Goal: Task Accomplishment & Management: Complete application form

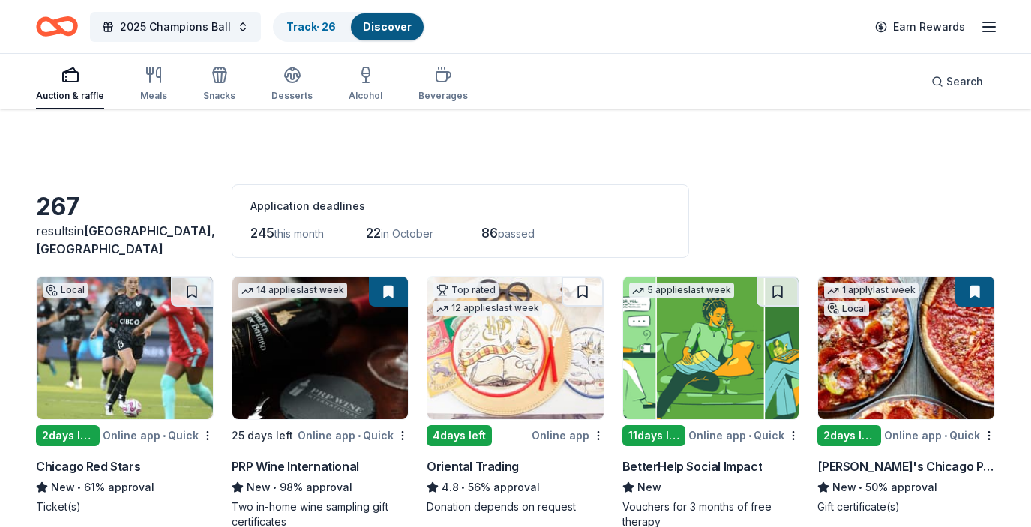
scroll to position [3118, 0]
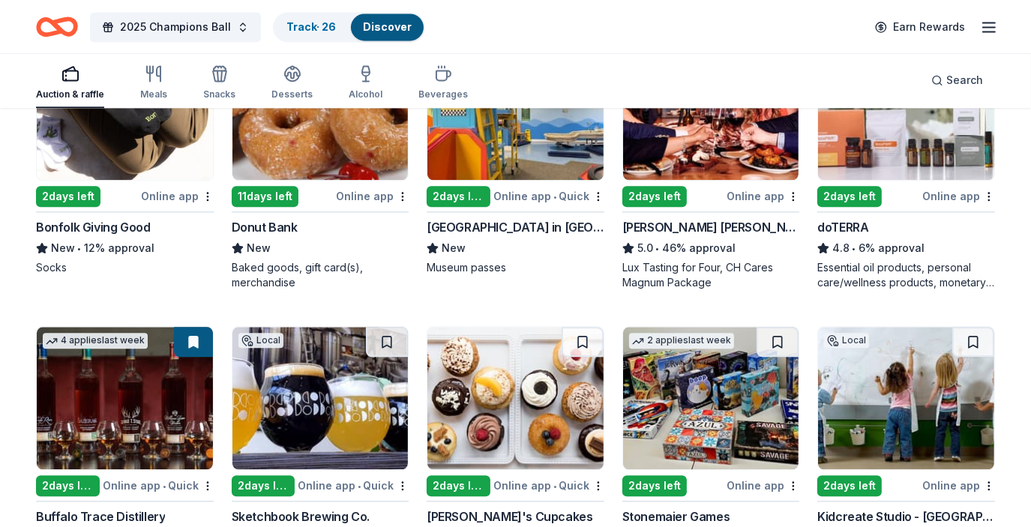
click at [406, 286] on div "Baked goods, gift card(s), merchandise" at bounding box center [321, 275] width 178 height 30
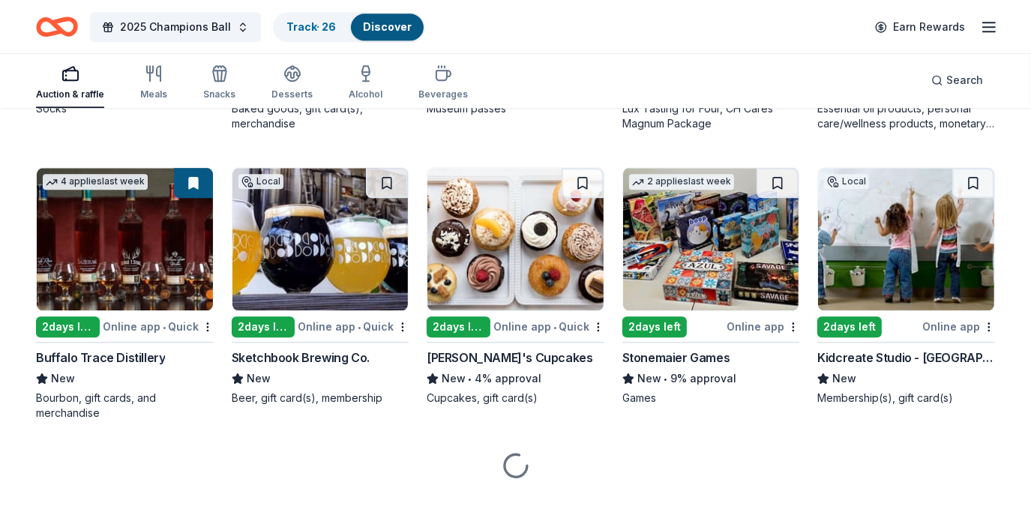
scroll to position [3287, 0]
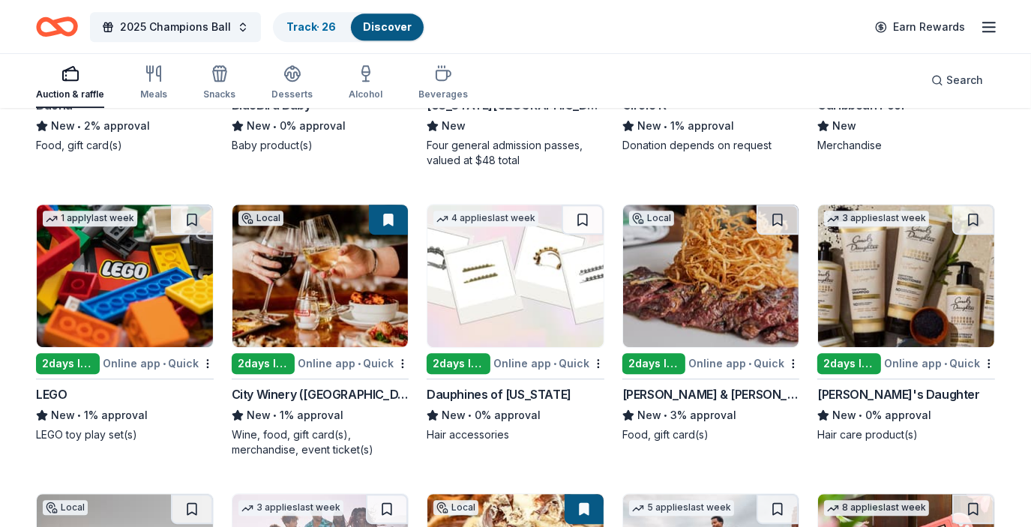
scroll to position [14036, 0]
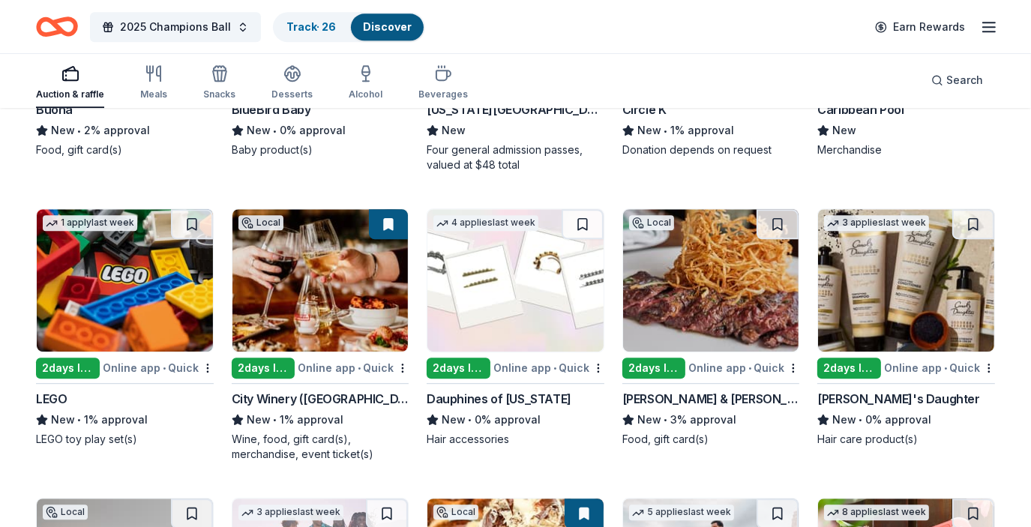
click at [739, 283] on img at bounding box center [711, 280] width 176 height 142
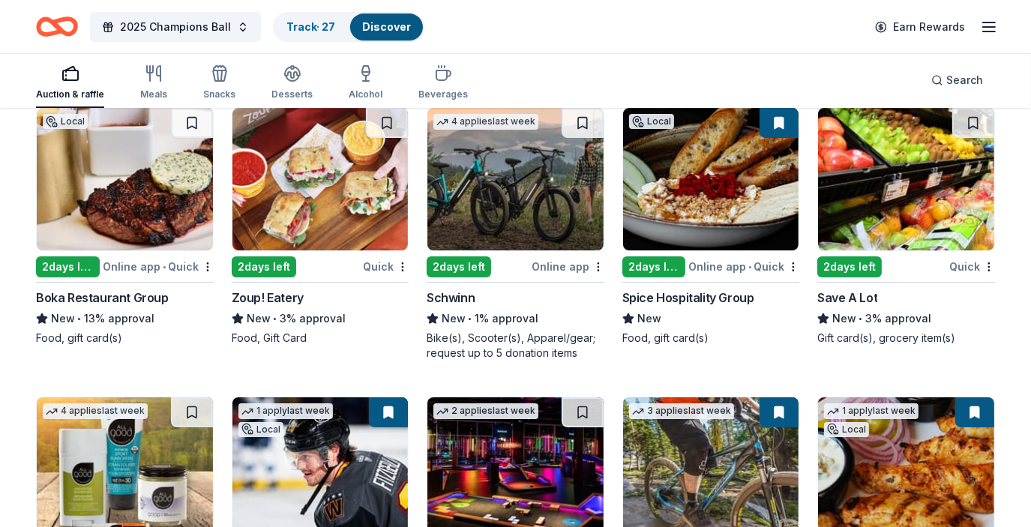
scroll to position [9701, 0]
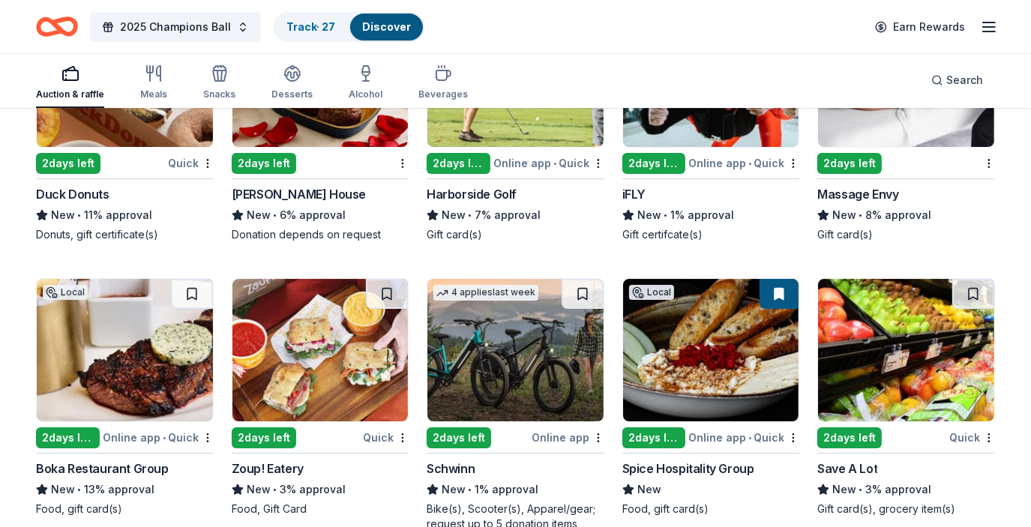
click at [525, 302] on img at bounding box center [515, 350] width 176 height 142
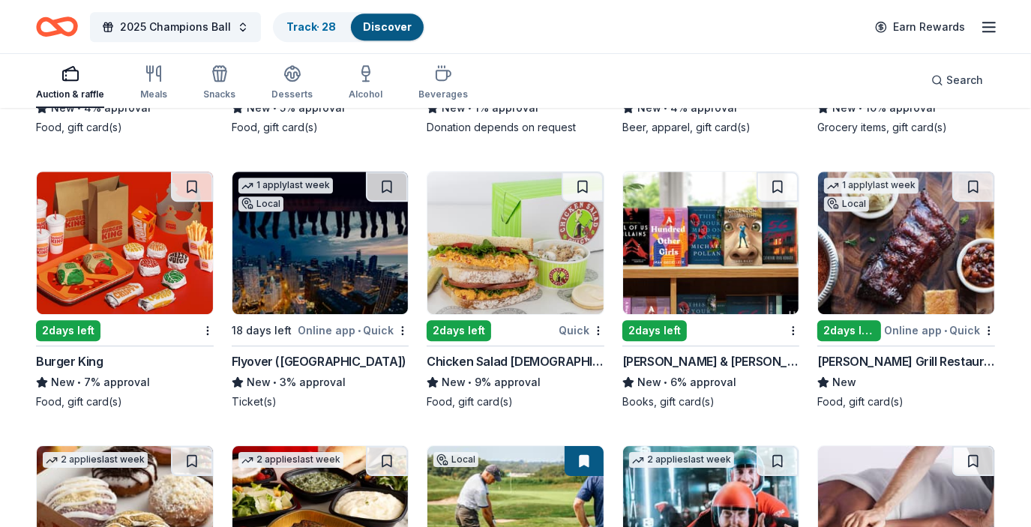
scroll to position [9260, 0]
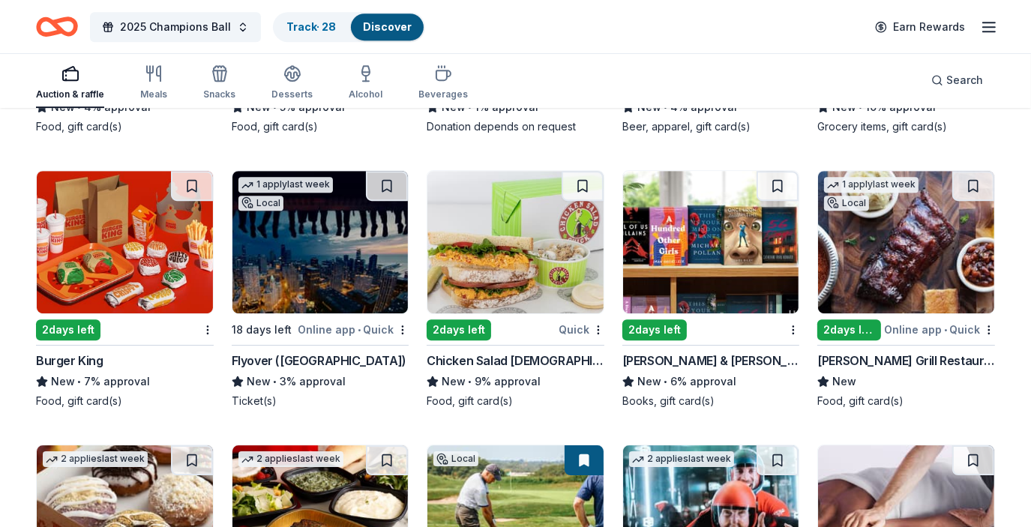
click at [334, 254] on img at bounding box center [320, 242] width 176 height 142
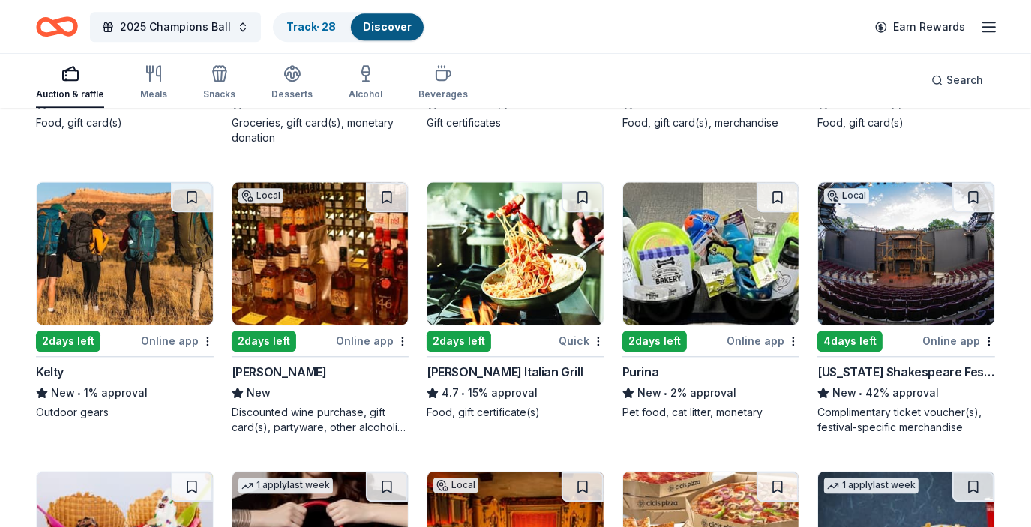
scroll to position [8407, 0]
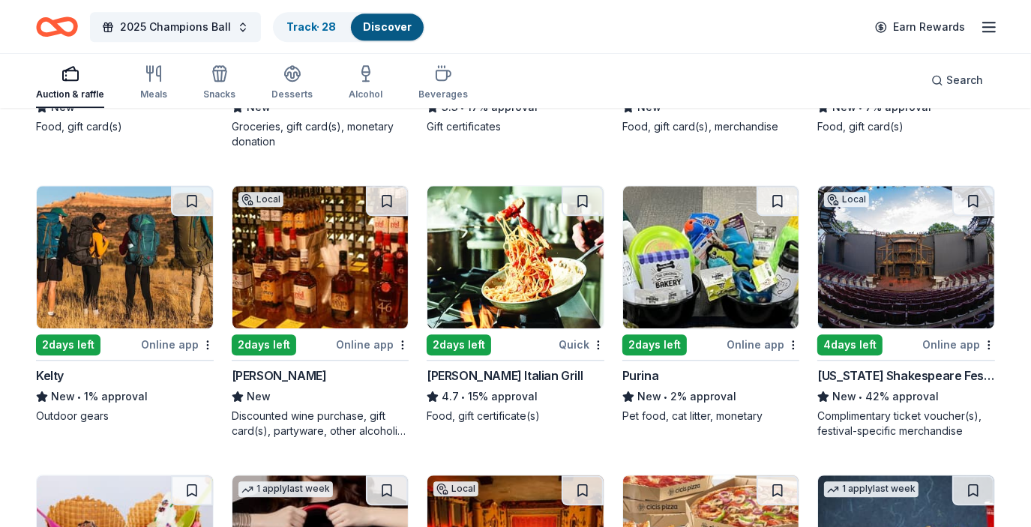
click at [112, 280] on img at bounding box center [125, 257] width 176 height 142
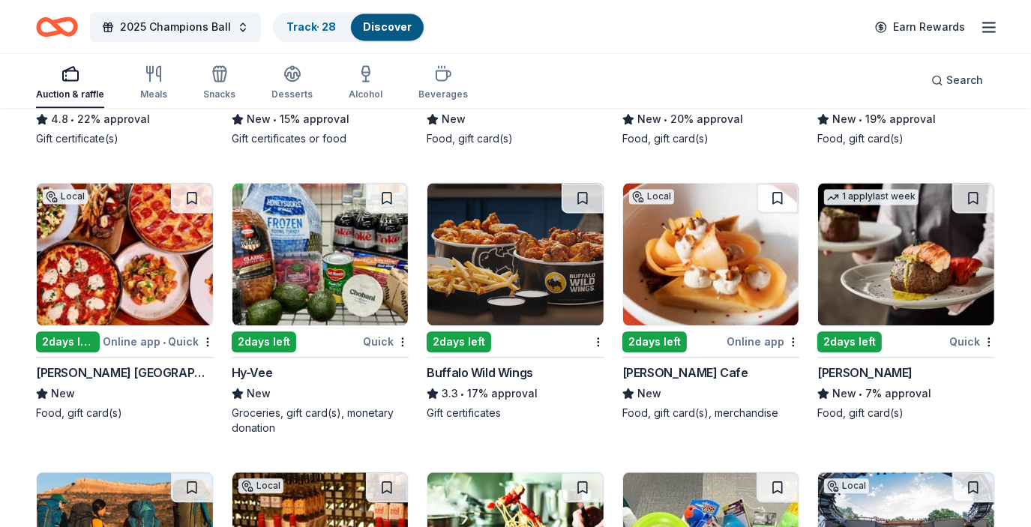
scroll to position [8120, 0]
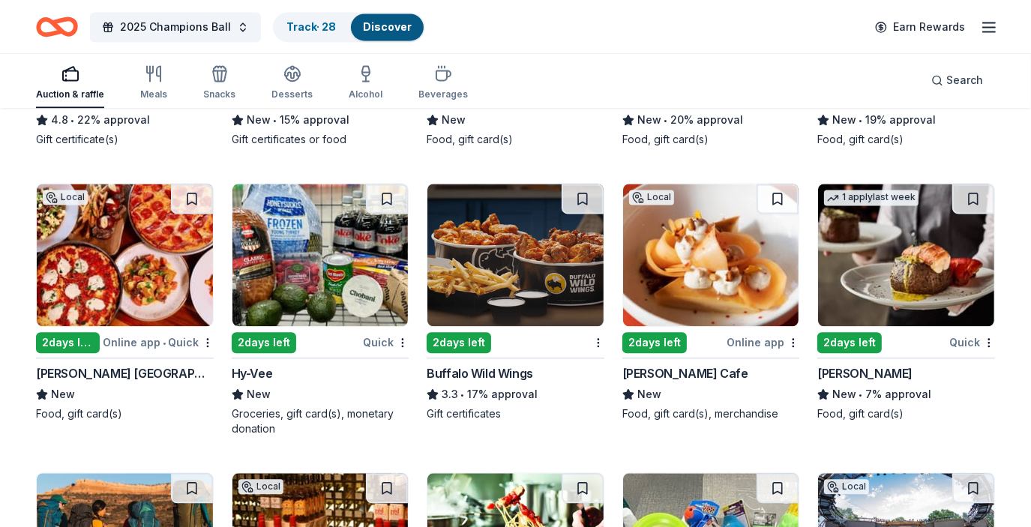
click at [843, 238] on img at bounding box center [906, 255] width 176 height 142
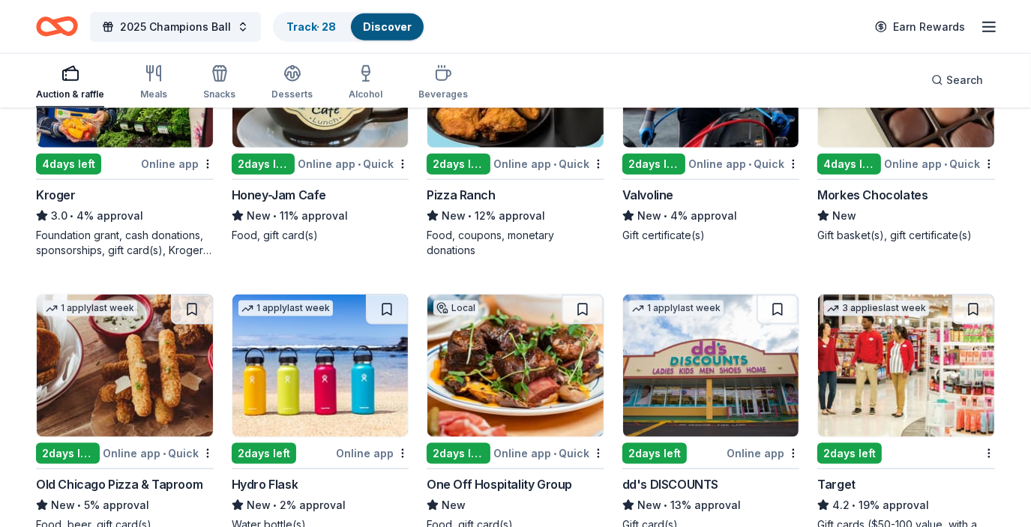
scroll to position [6879, 0]
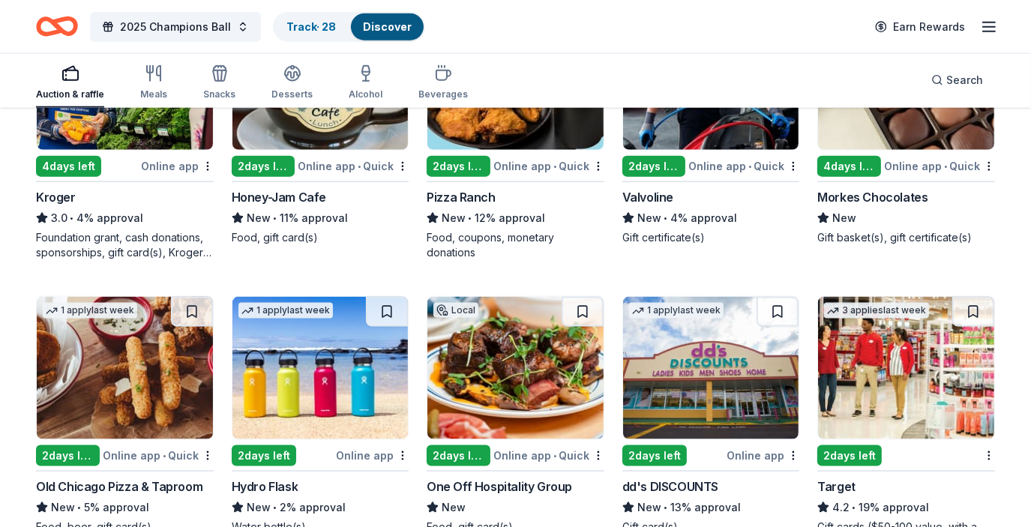
click at [491, 181] on hr at bounding box center [516, 181] width 178 height 1
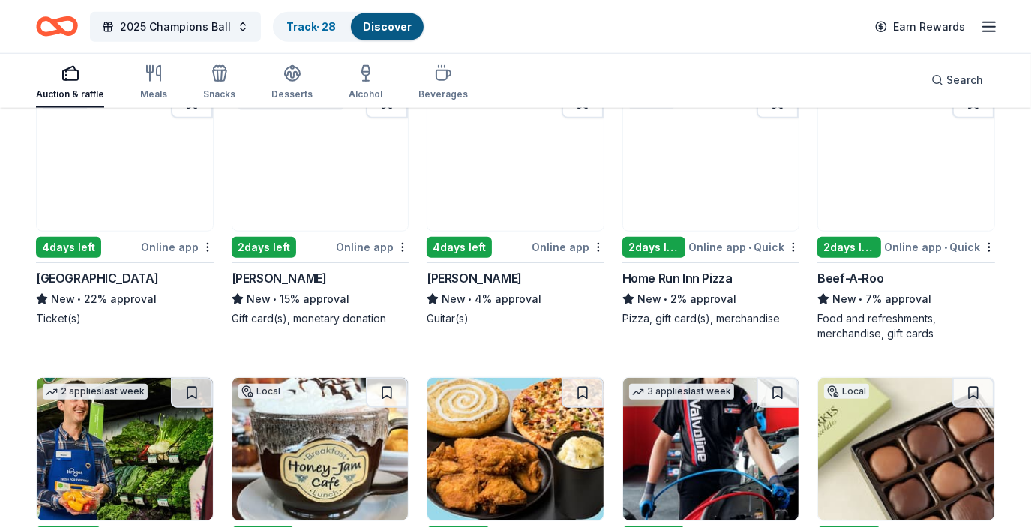
scroll to position [6481, 0]
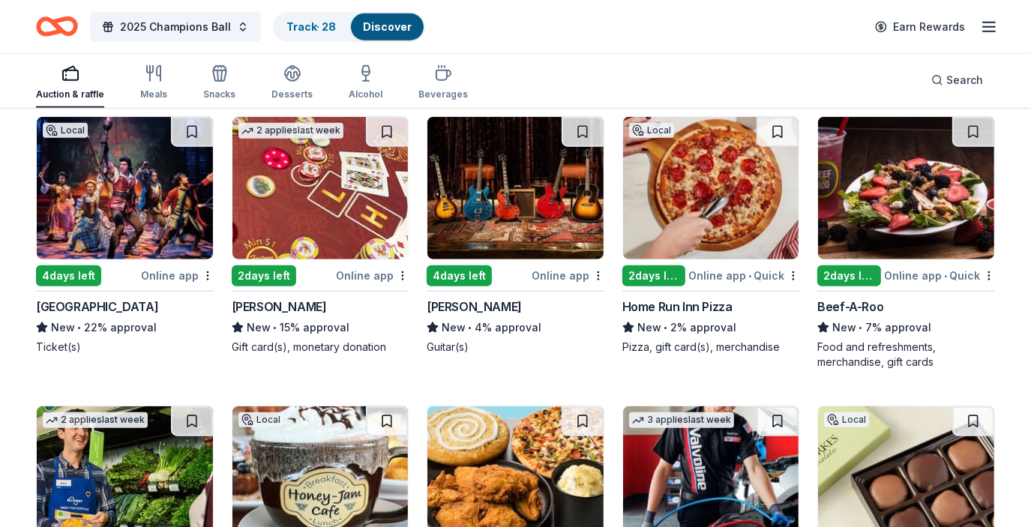
click at [553, 73] on div "Auction & raffle Meals Snacks Desserts Alcohol Beverages Search" at bounding box center [515, 79] width 959 height 55
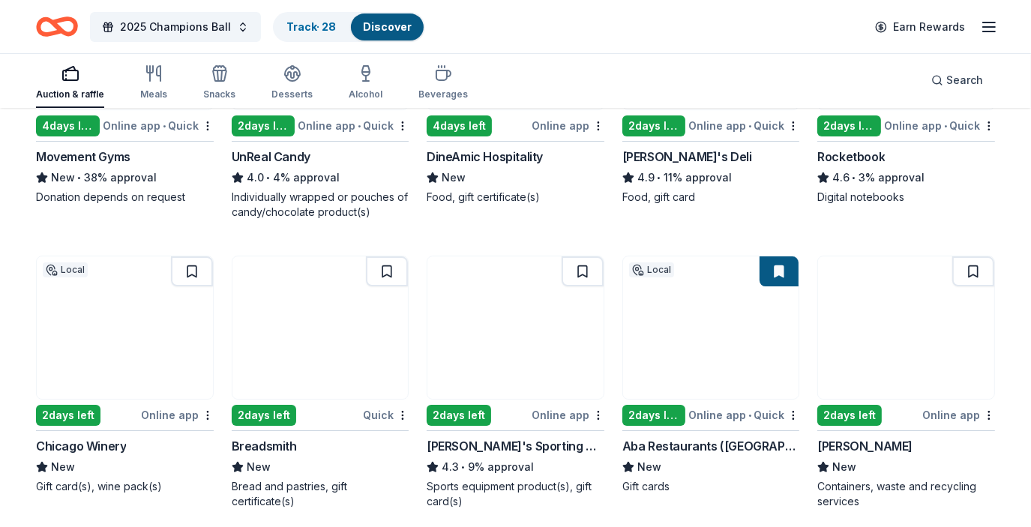
scroll to position [4615, 0]
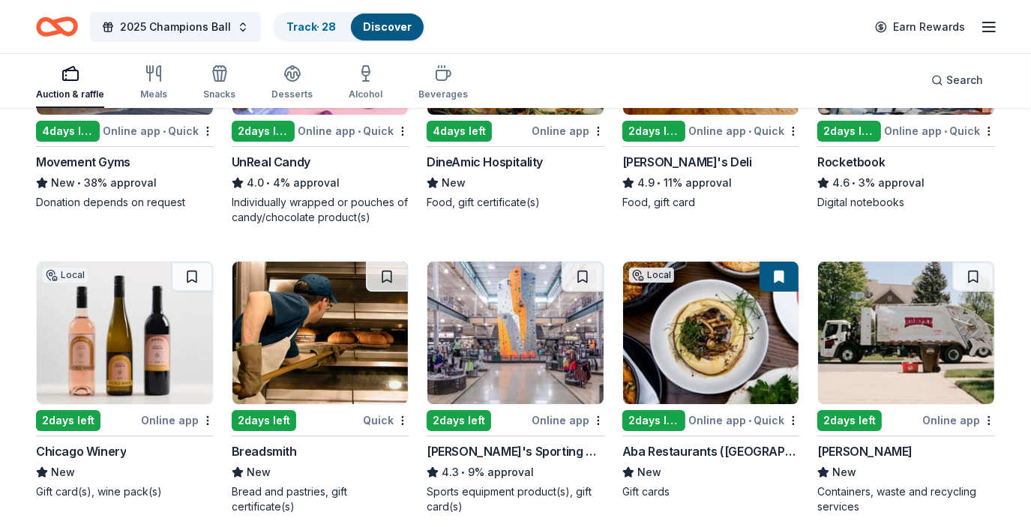
click at [127, 347] on img at bounding box center [125, 333] width 176 height 142
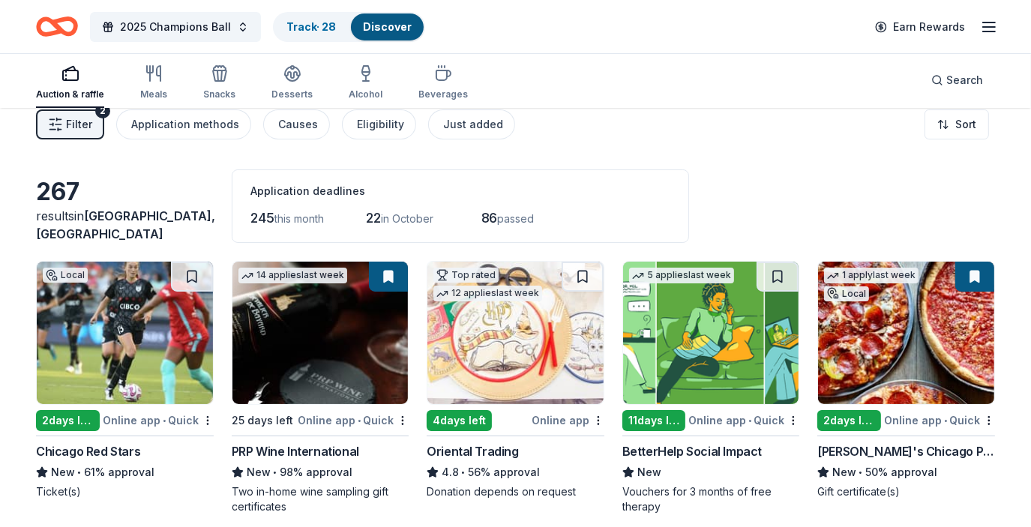
scroll to position [0, 0]
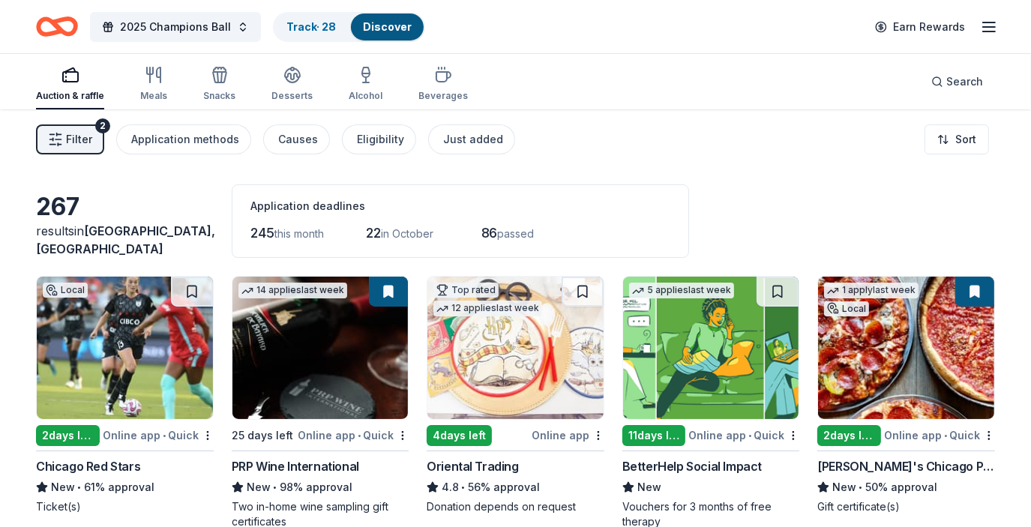
click at [792, 184] on div "267 results in Chicago, IL Application deadlines 245 this month 22 in October 8…" at bounding box center [515, 220] width 959 height 73
click at [444, 127] on button "Just added" at bounding box center [471, 139] width 87 height 30
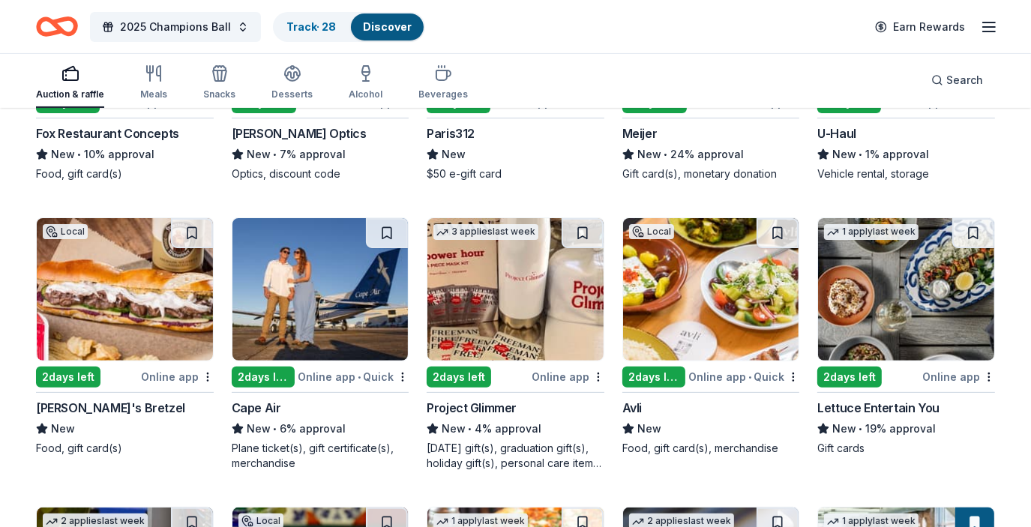
scroll to position [5511, 0]
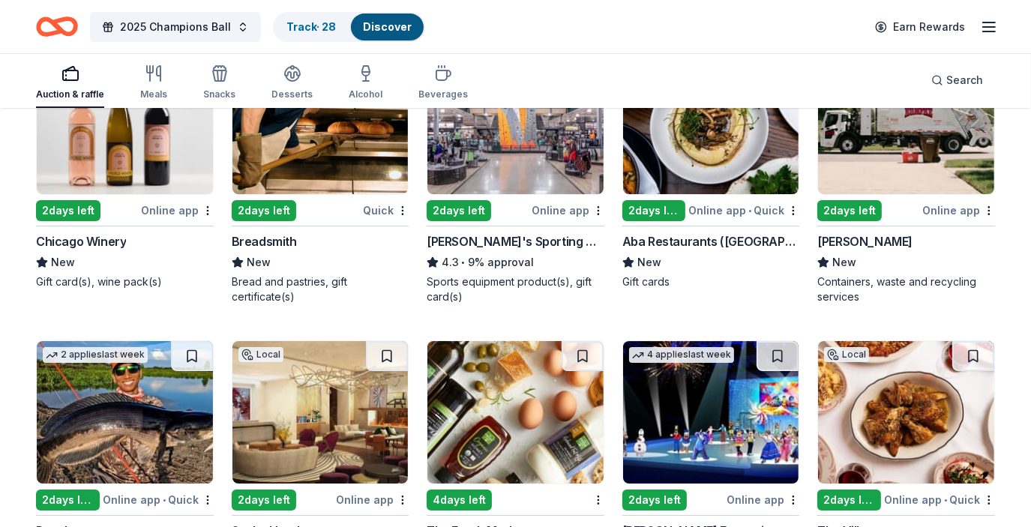
scroll to position [4831, 0]
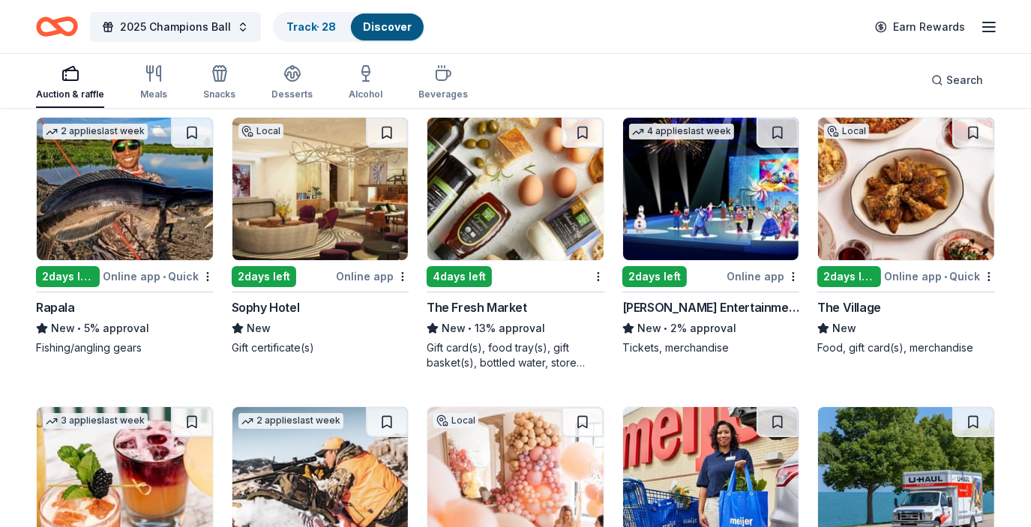
scroll to position [5049, 0]
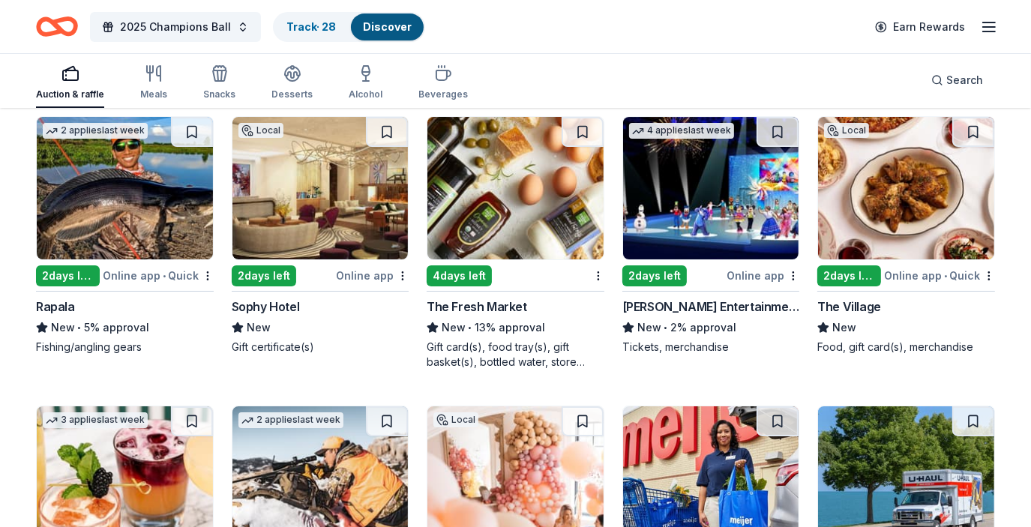
click at [504, 162] on img at bounding box center [515, 188] width 176 height 142
click at [194, 28] on span "2025 Champions Ball" at bounding box center [175, 27] width 111 height 18
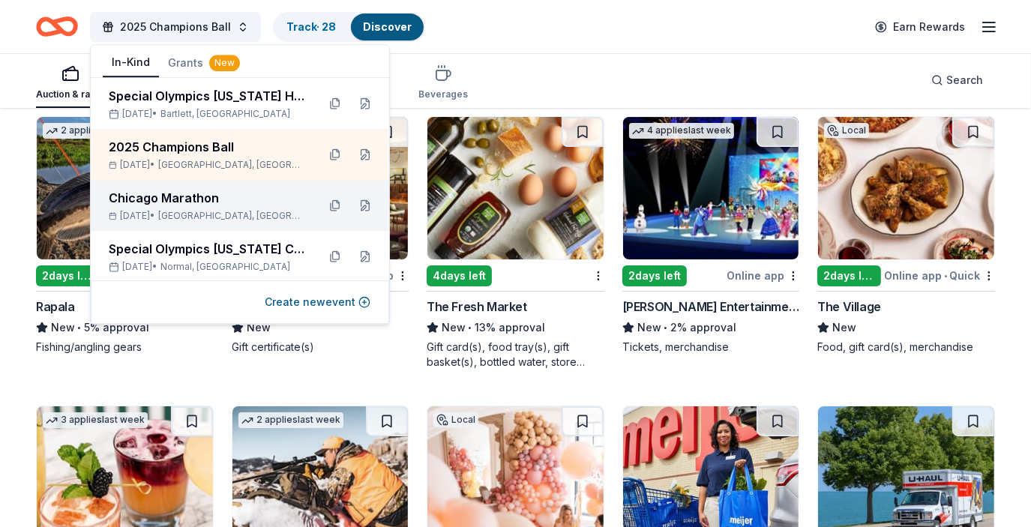
click at [168, 205] on div "Chicago Marathon" at bounding box center [207, 198] width 196 height 18
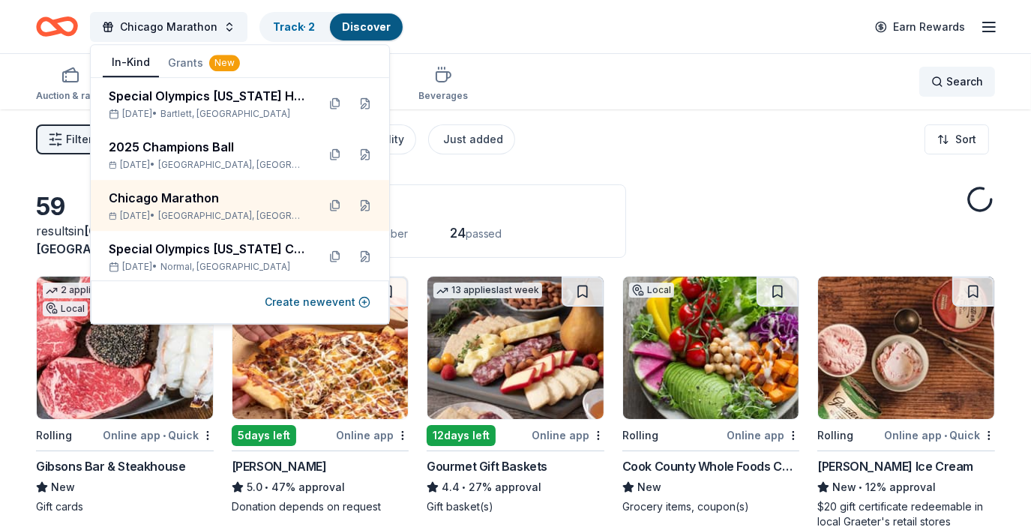
click at [966, 81] on span "Search" at bounding box center [964, 82] width 37 height 18
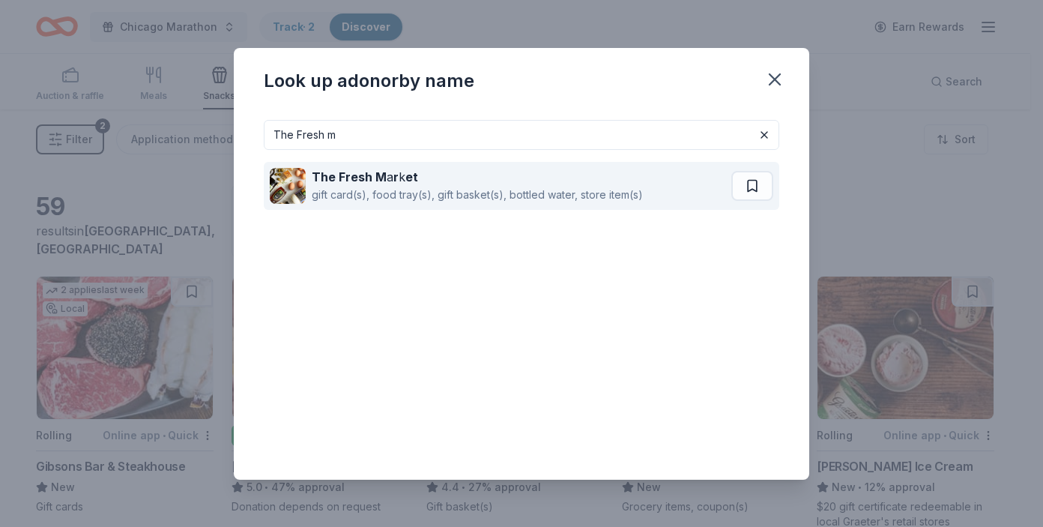
type input "The Fresh m"
click at [438, 190] on div "gift card(s), food tray(s), gift basket(s), bottled water, store item(s)" at bounding box center [477, 195] width 331 height 18
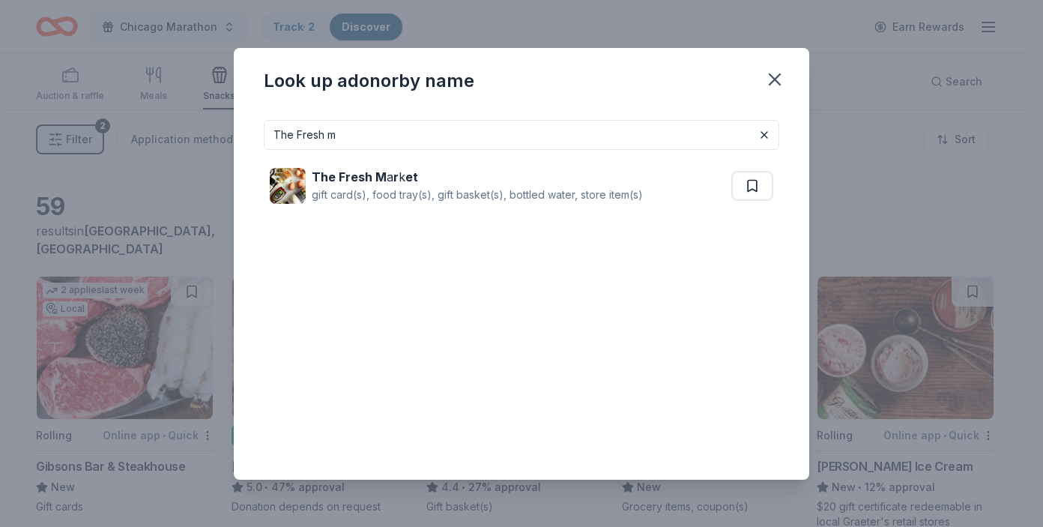
click at [231, 142] on div "Look up a donor by name The Fresh m The Fresh M a r k et gift card(s), food tra…" at bounding box center [521, 263] width 1043 height 527
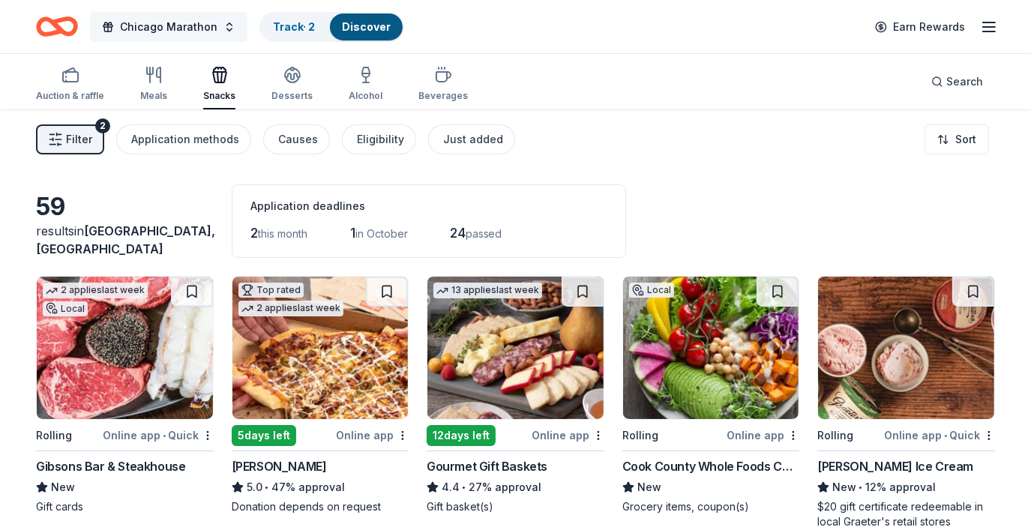
click at [210, 31] on span "Chicago Marathon" at bounding box center [168, 27] width 97 height 18
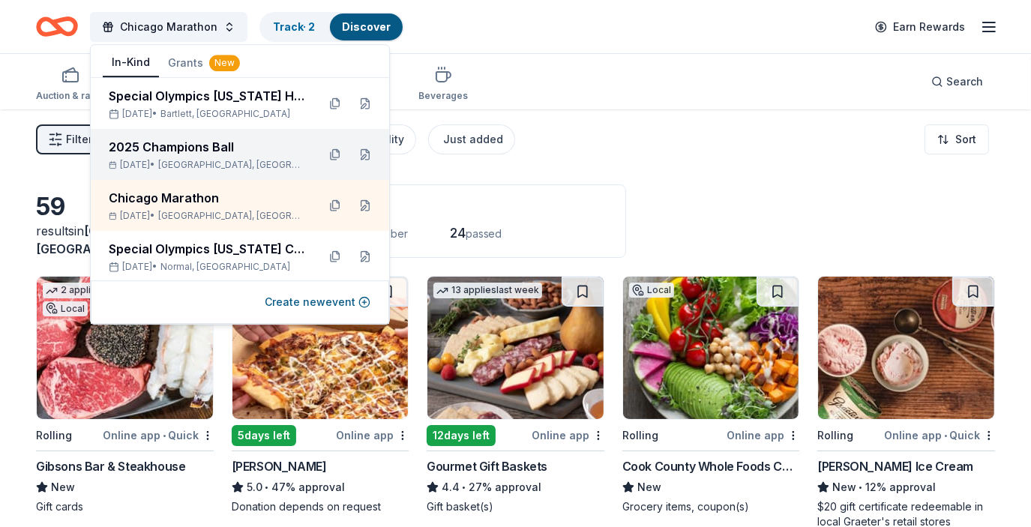
click at [205, 159] on span "Chicago, IL" at bounding box center [231, 165] width 147 height 12
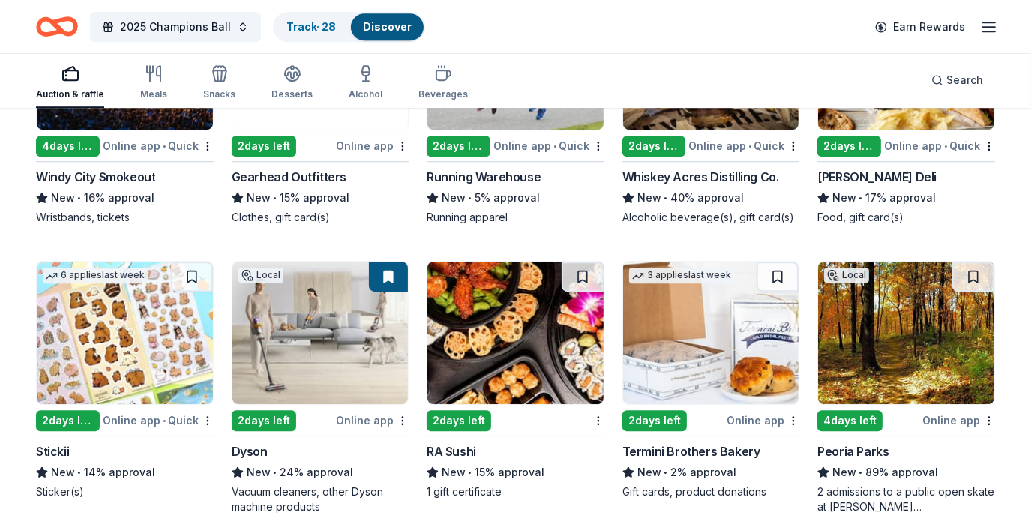
scroll to position [4038, 0]
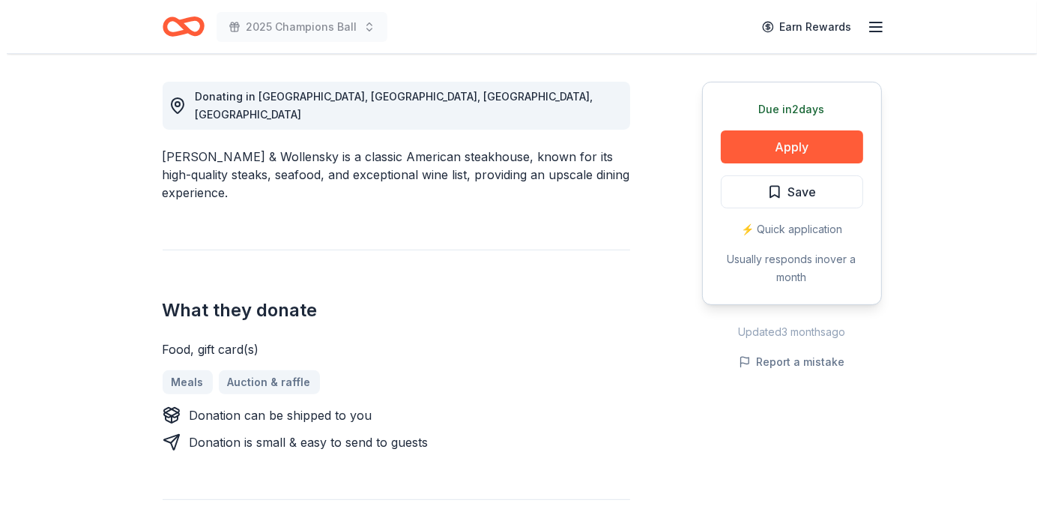
scroll to position [455, 0]
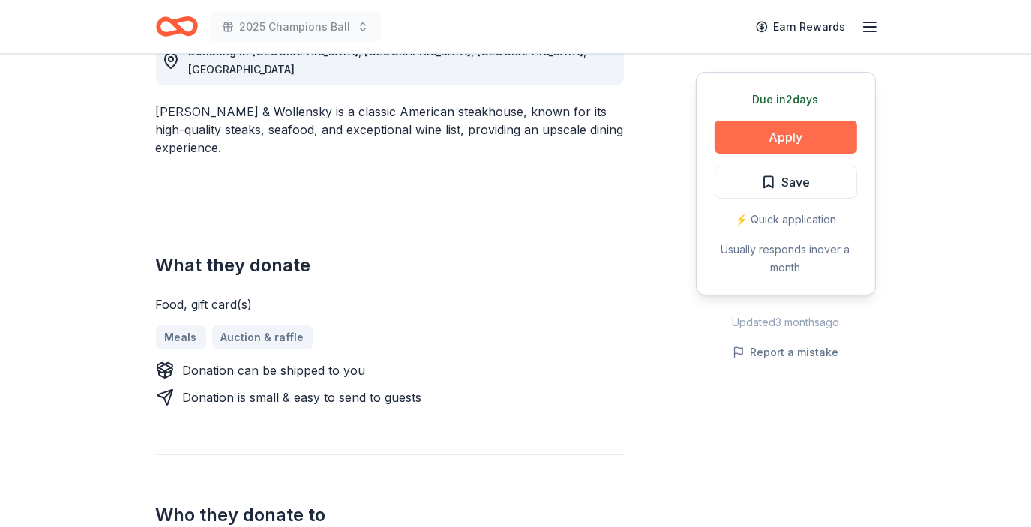
click at [751, 142] on button "Apply" at bounding box center [785, 137] width 142 height 33
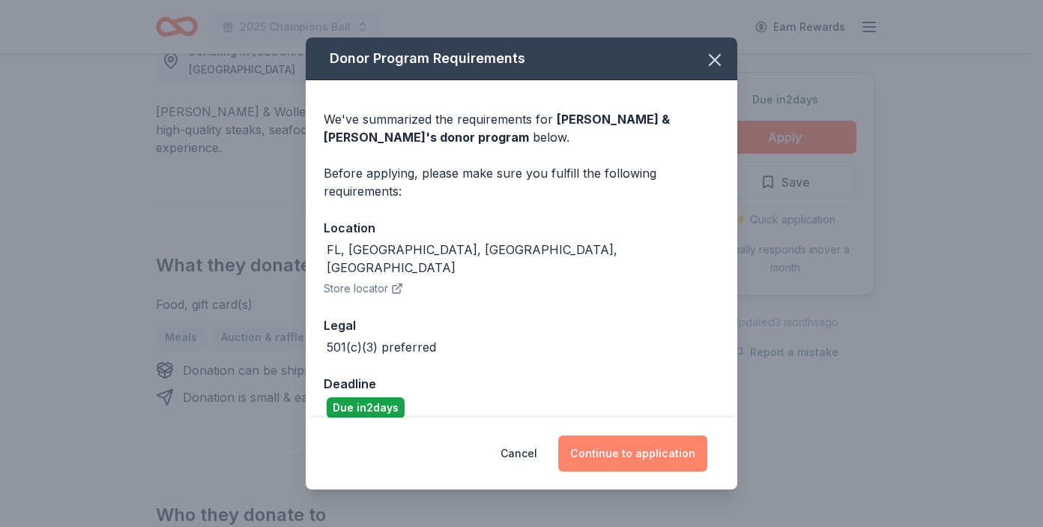
click at [619, 451] on button "Continue to application" at bounding box center [632, 454] width 149 height 36
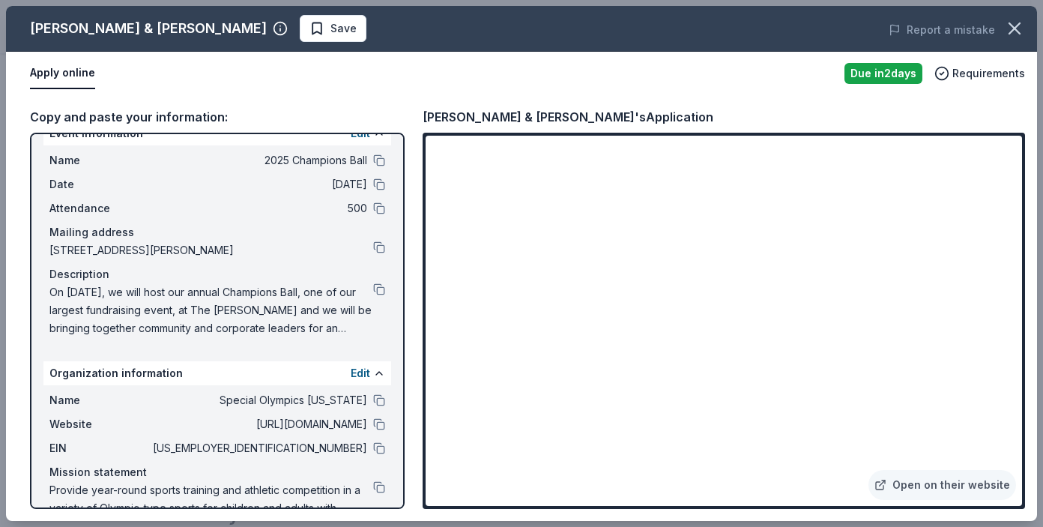
scroll to position [23, 0]
click at [358, 292] on span "On [DATE], we will host our annual Champions Ball, one of our largest fundraisi…" at bounding box center [211, 312] width 324 height 54
click at [373, 293] on button at bounding box center [379, 291] width 12 height 12
click at [300, 22] on button "Save" at bounding box center [333, 28] width 67 height 27
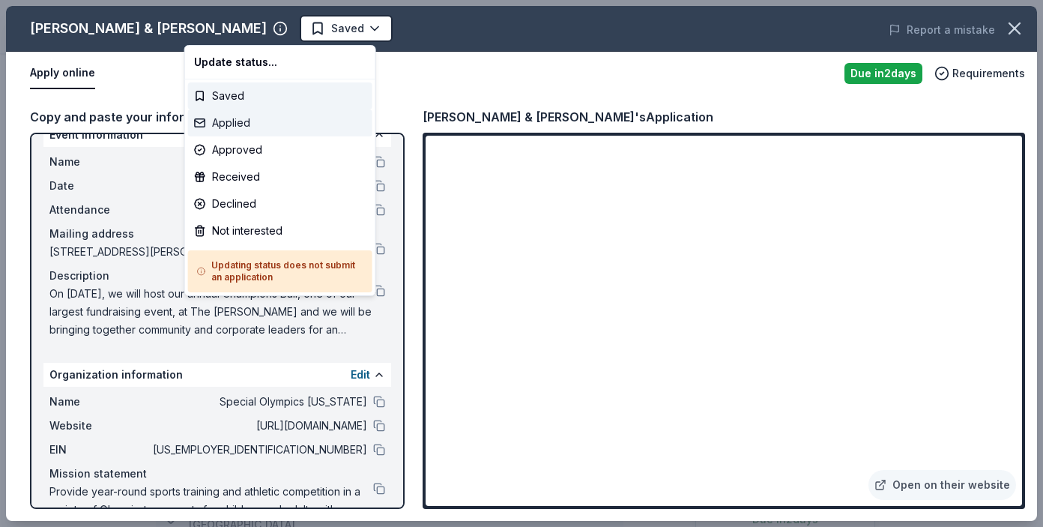
click at [245, 121] on div "Applied" at bounding box center [280, 122] width 184 height 27
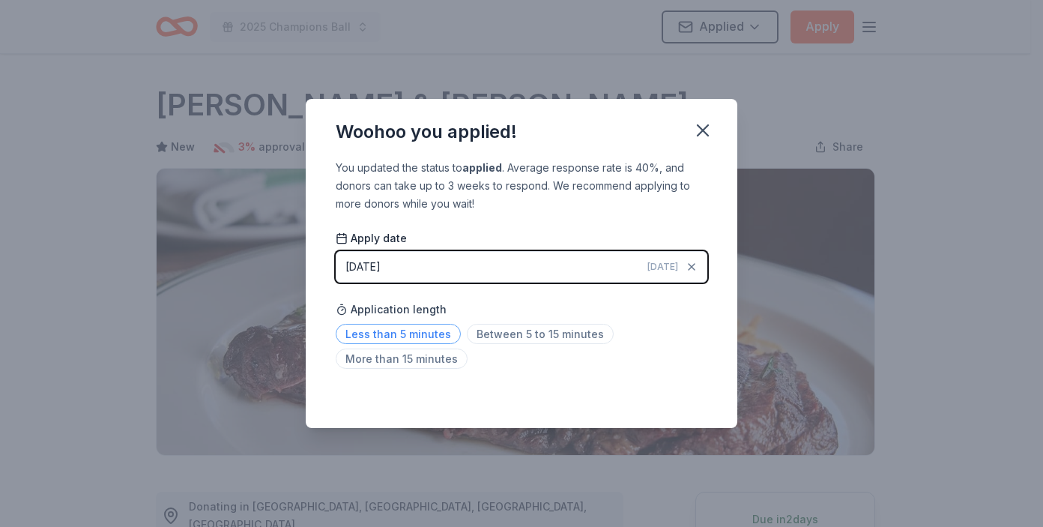
click at [401, 336] on span "Less than 5 minutes" at bounding box center [398, 334] width 125 height 20
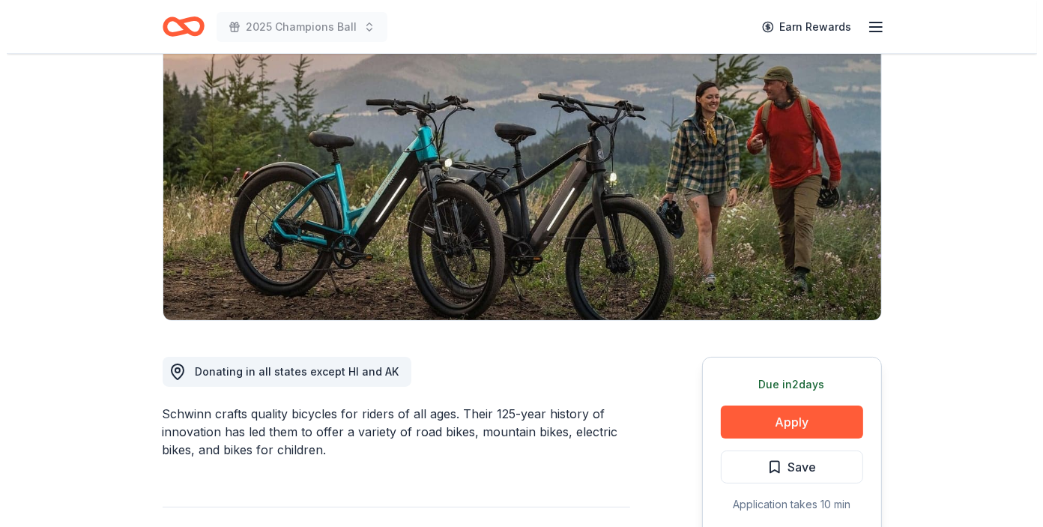
scroll to position [150, 0]
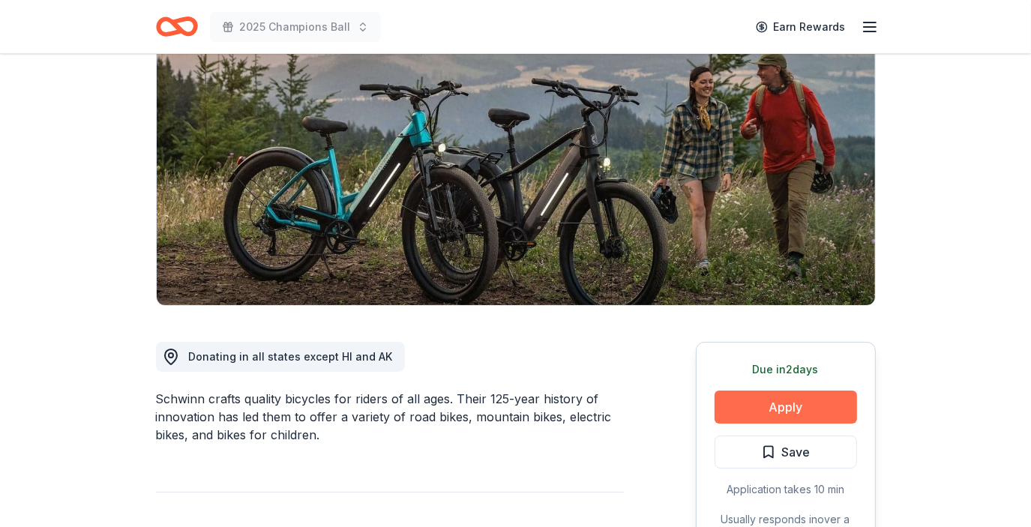
click at [793, 398] on button "Apply" at bounding box center [785, 407] width 142 height 33
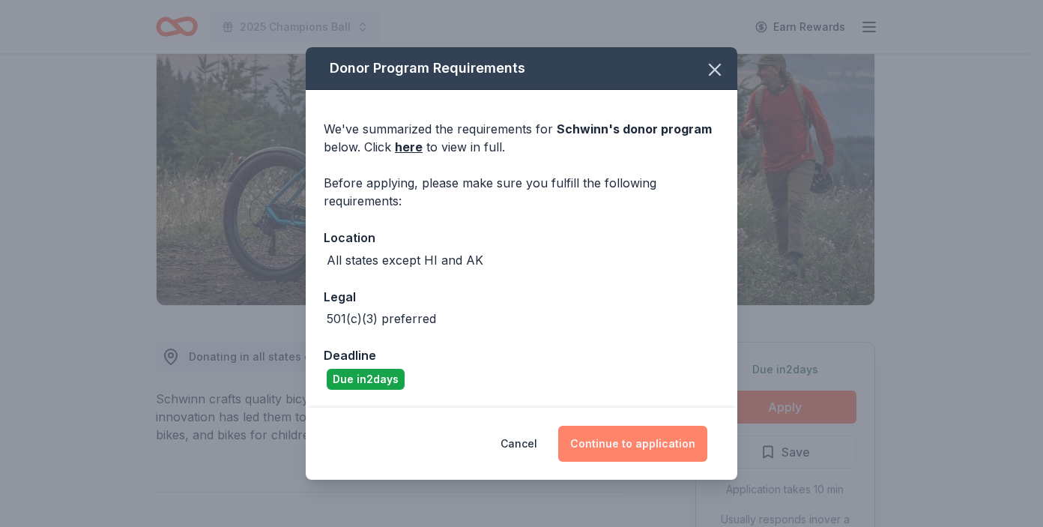
click at [635, 438] on button "Continue to application" at bounding box center [632, 444] width 149 height 36
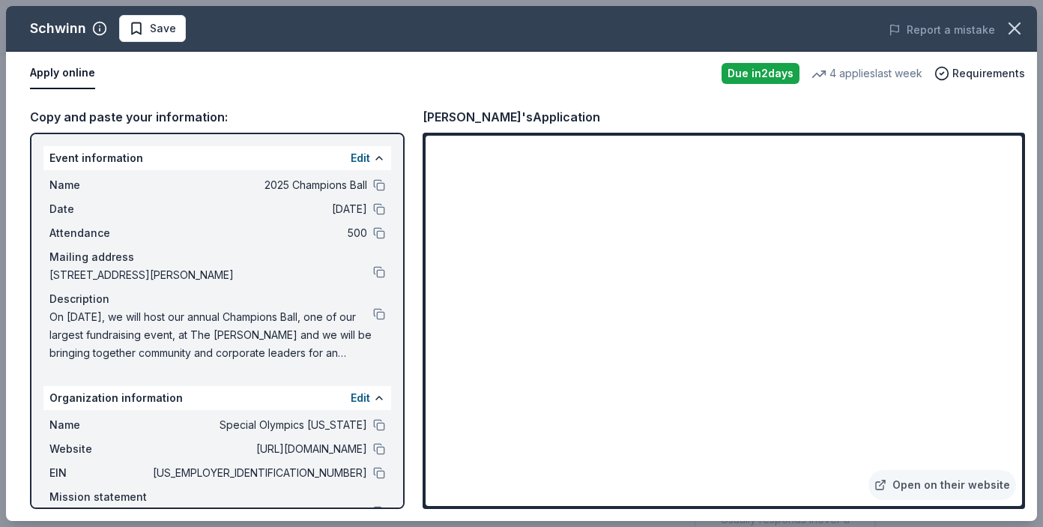
scroll to position [69, 0]
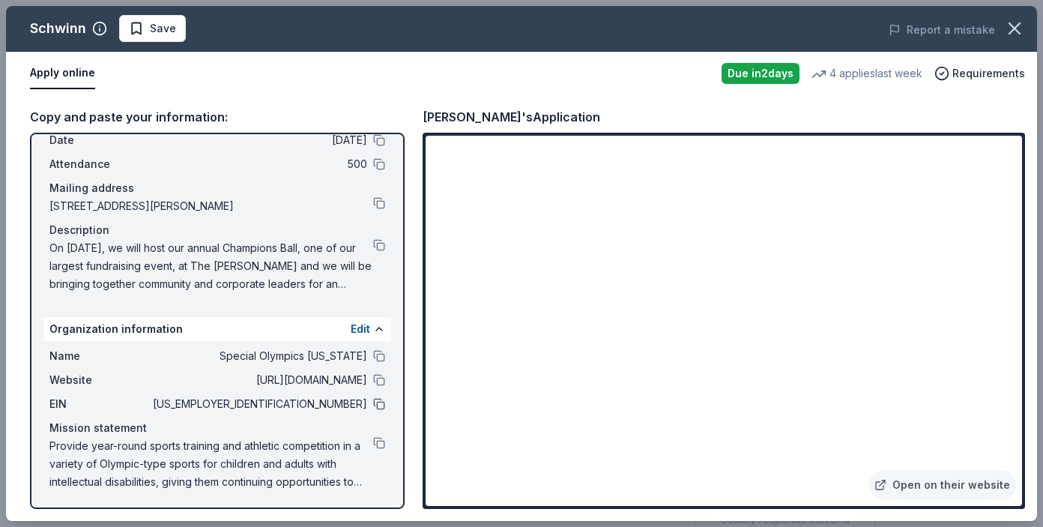
click at [373, 406] on button at bounding box center [379, 404] width 12 height 12
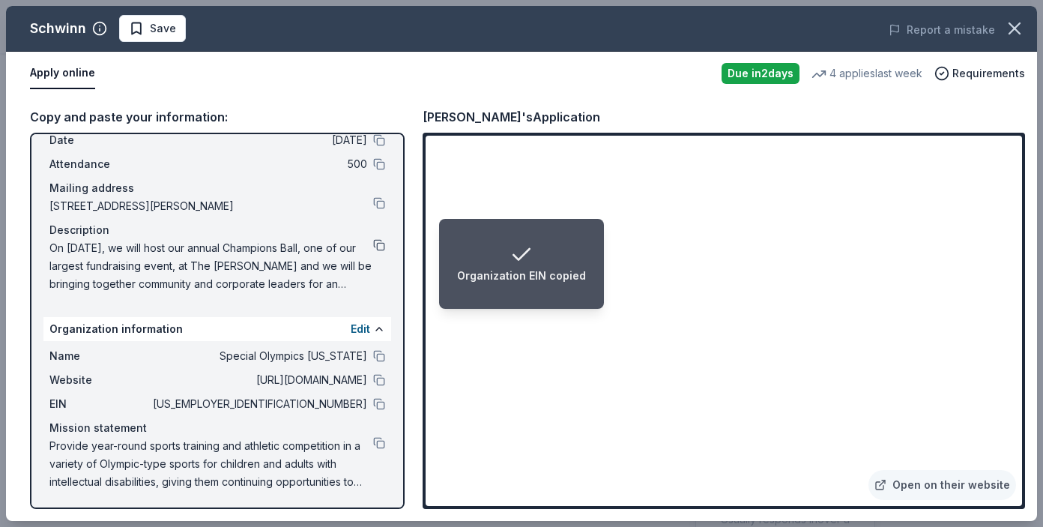
click at [373, 244] on button at bounding box center [379, 245] width 12 height 12
click at [373, 442] on button at bounding box center [379, 443] width 12 height 12
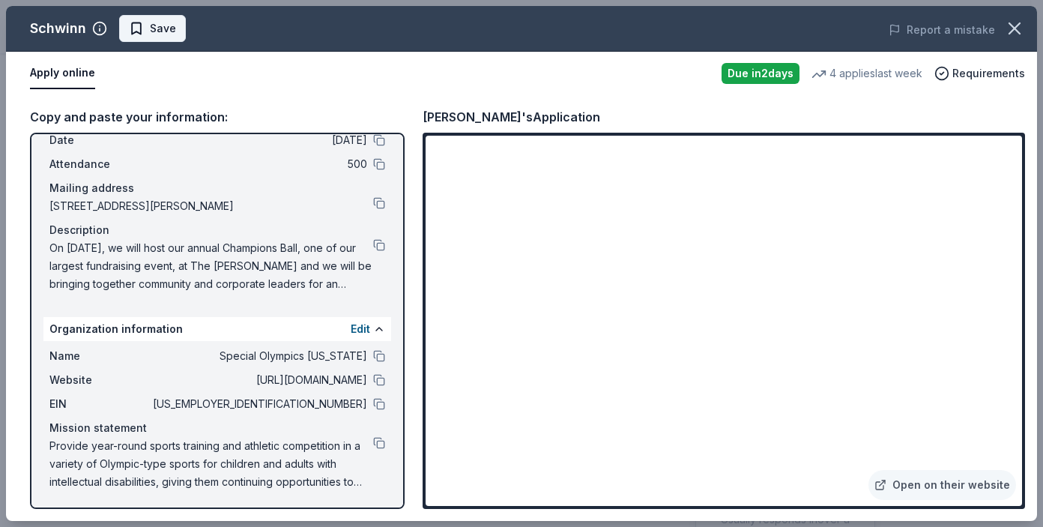
click at [156, 31] on span "Save" at bounding box center [163, 28] width 26 height 18
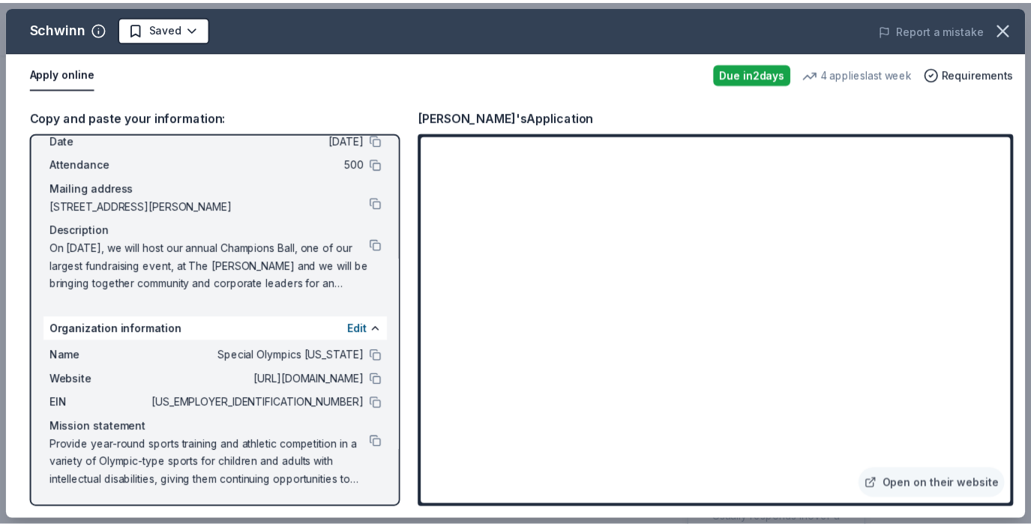
scroll to position [0, 0]
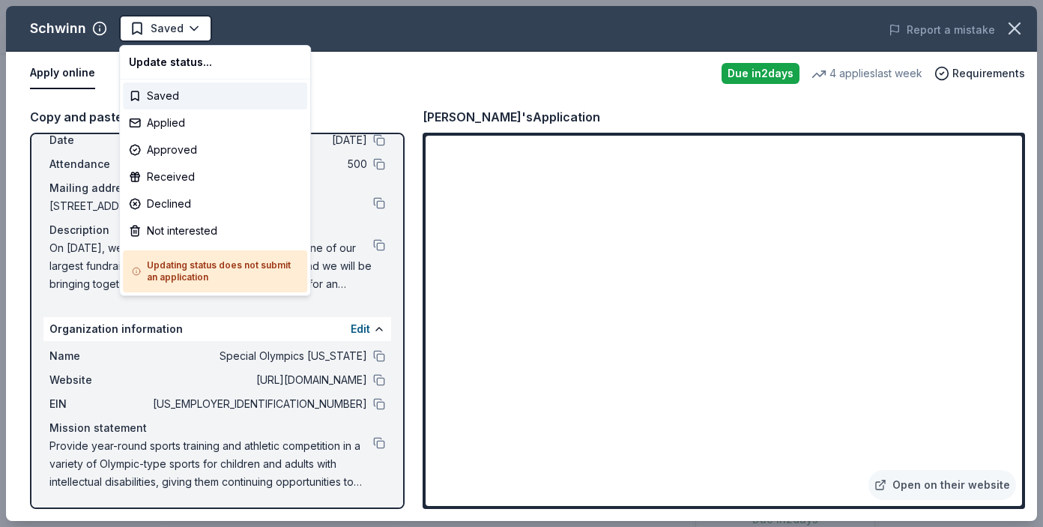
click at [183, 23] on html "2025 Champions Ball Saved Apply Due in 2 days Share Schwinn New 4 applies last …" at bounding box center [521, 263] width 1043 height 527
click at [181, 124] on div "Applied" at bounding box center [215, 122] width 184 height 27
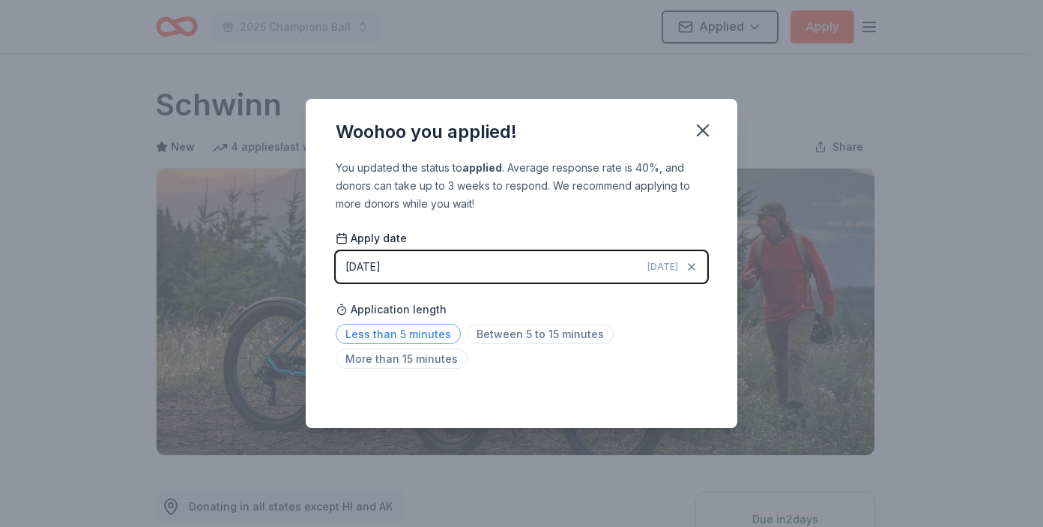
click at [390, 337] on span "Less than 5 minutes" at bounding box center [398, 334] width 125 height 20
click at [714, 121] on button "button" at bounding box center [703, 130] width 33 height 33
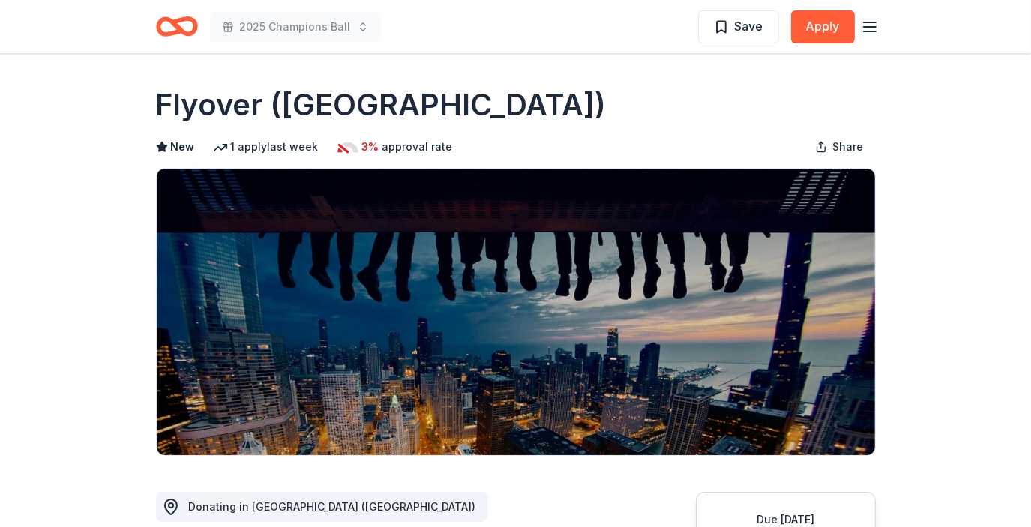
scroll to position [6, 0]
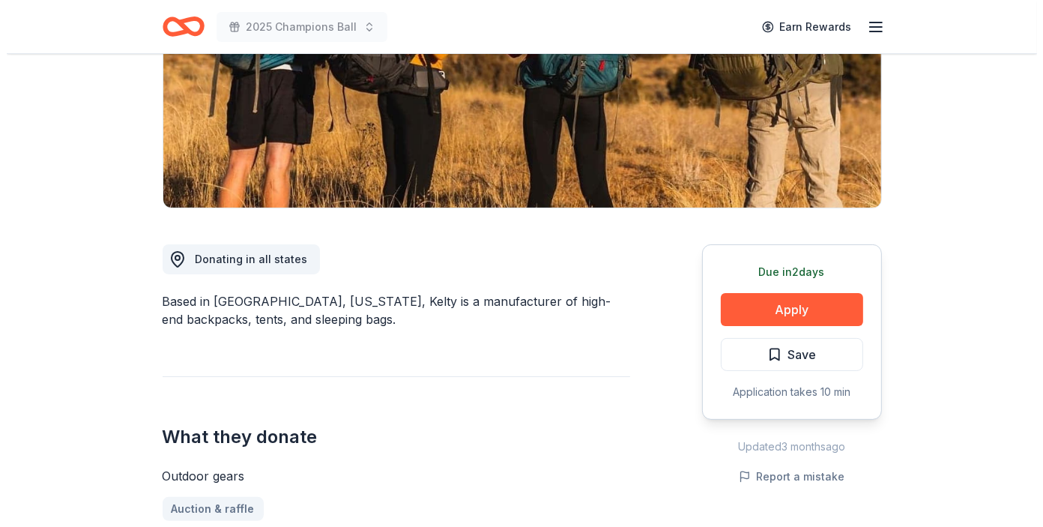
scroll to position [251, 0]
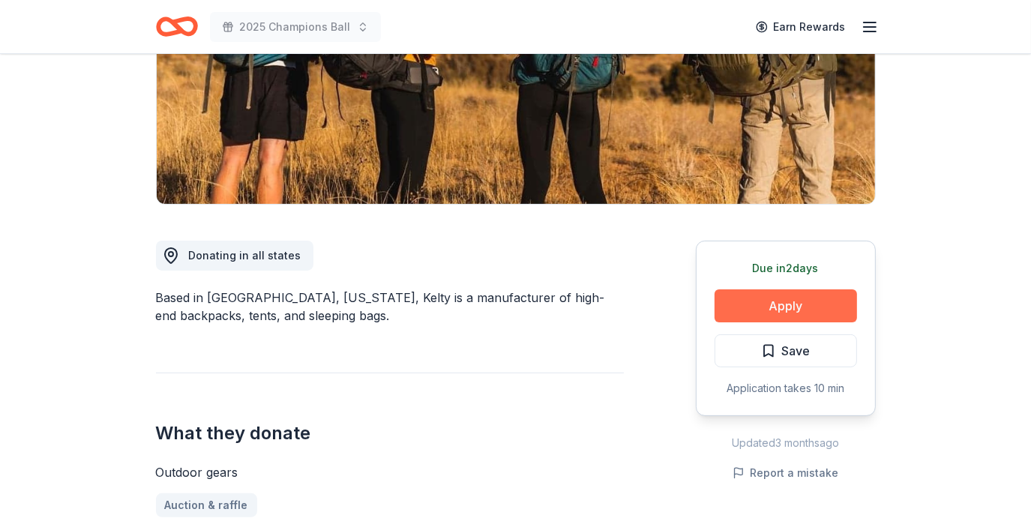
click at [772, 298] on button "Apply" at bounding box center [785, 305] width 142 height 33
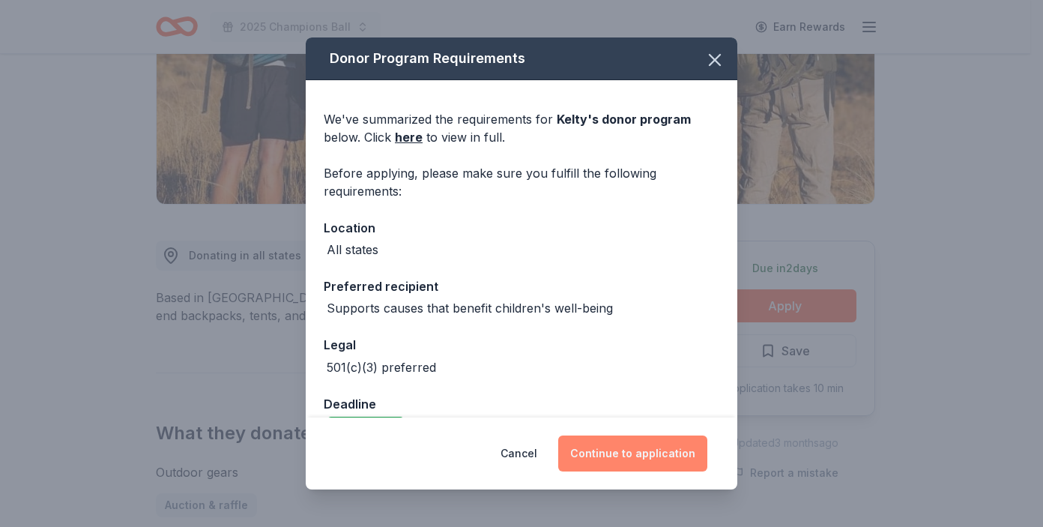
click at [662, 453] on button "Continue to application" at bounding box center [632, 454] width 149 height 36
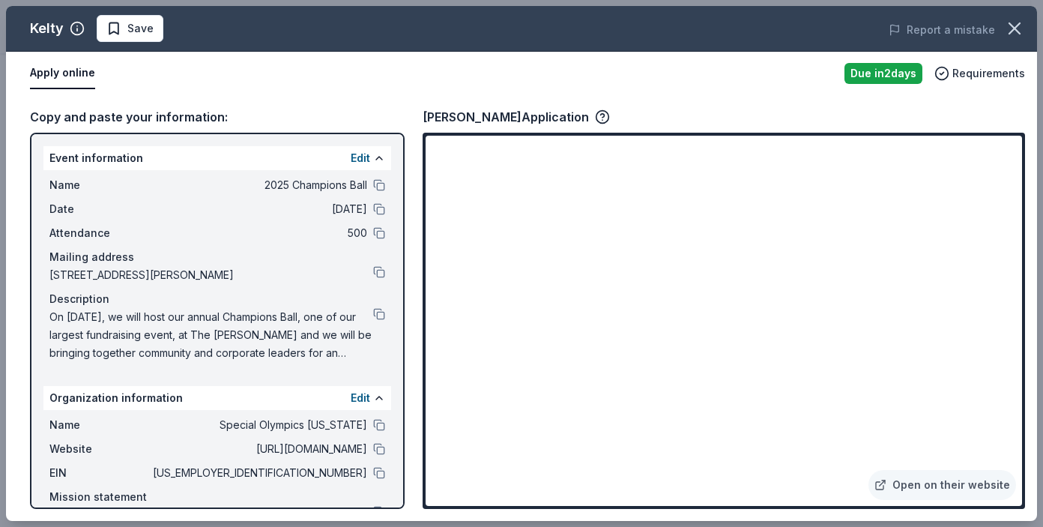
scroll to position [69, 0]
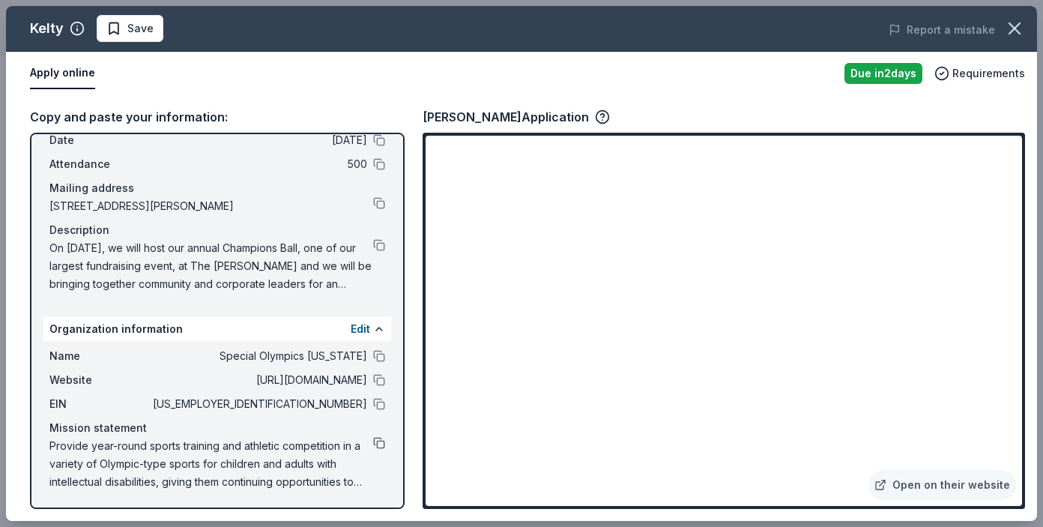
click at [373, 444] on button at bounding box center [379, 443] width 12 height 12
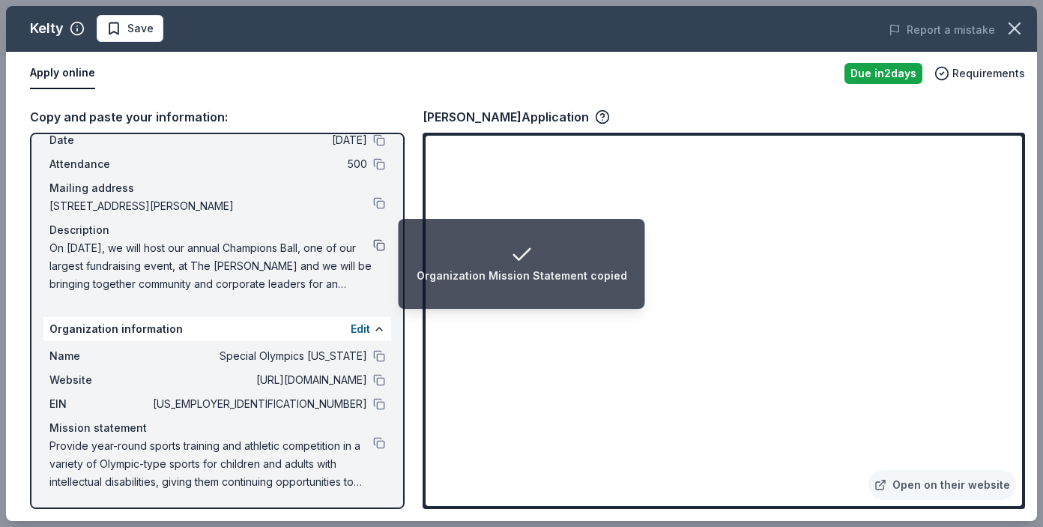
click at [373, 245] on button at bounding box center [379, 245] width 12 height 12
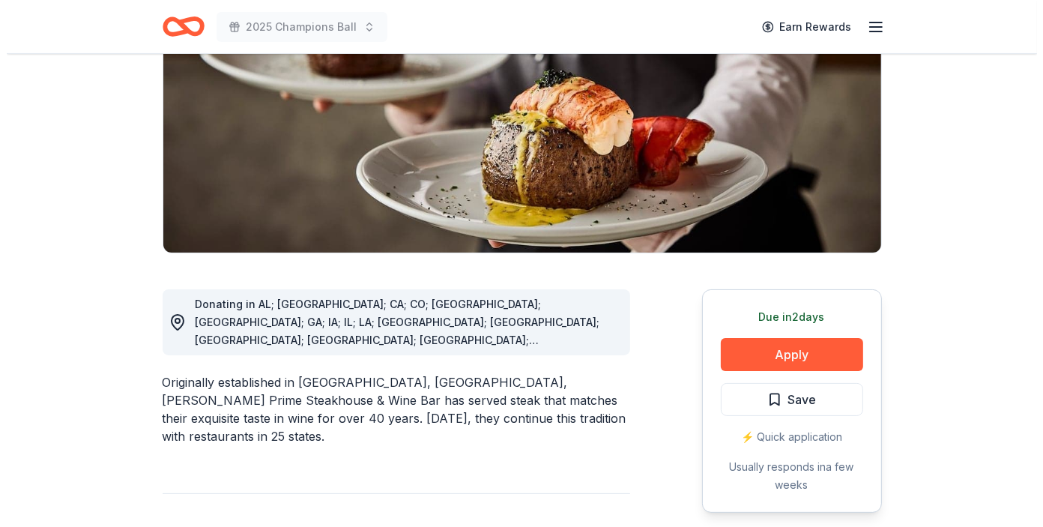
scroll to position [207, 0]
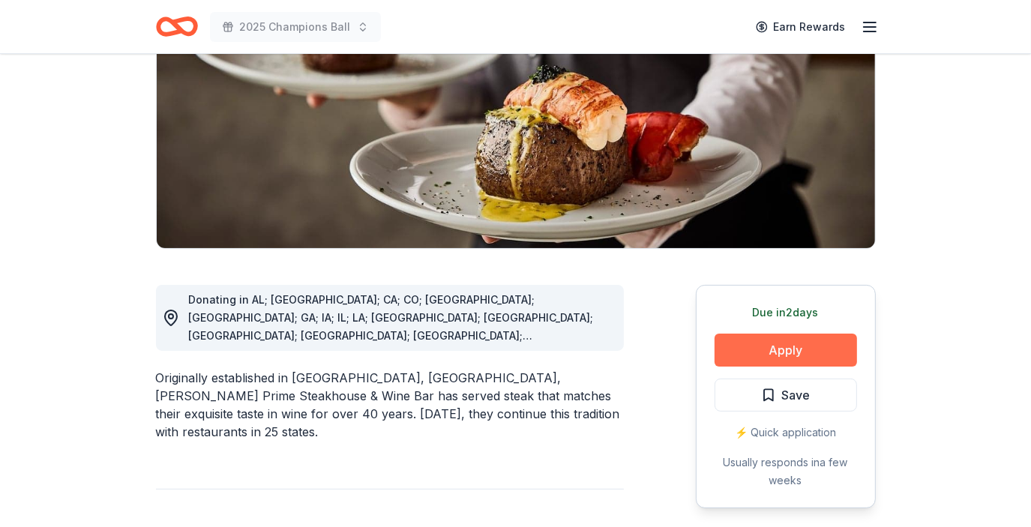
click at [776, 352] on button "Apply" at bounding box center [785, 350] width 142 height 33
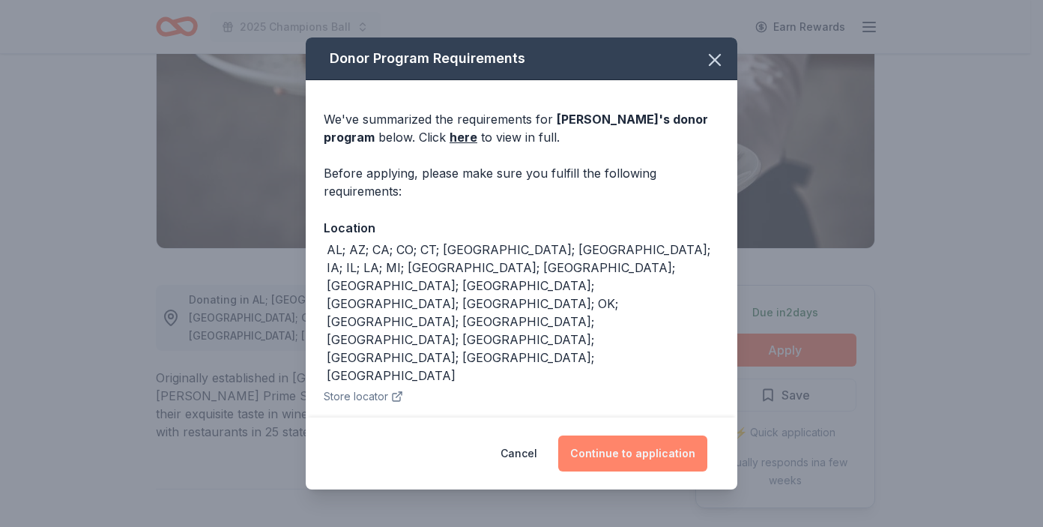
click at [652, 446] on button "Continue to application" at bounding box center [632, 454] width 149 height 36
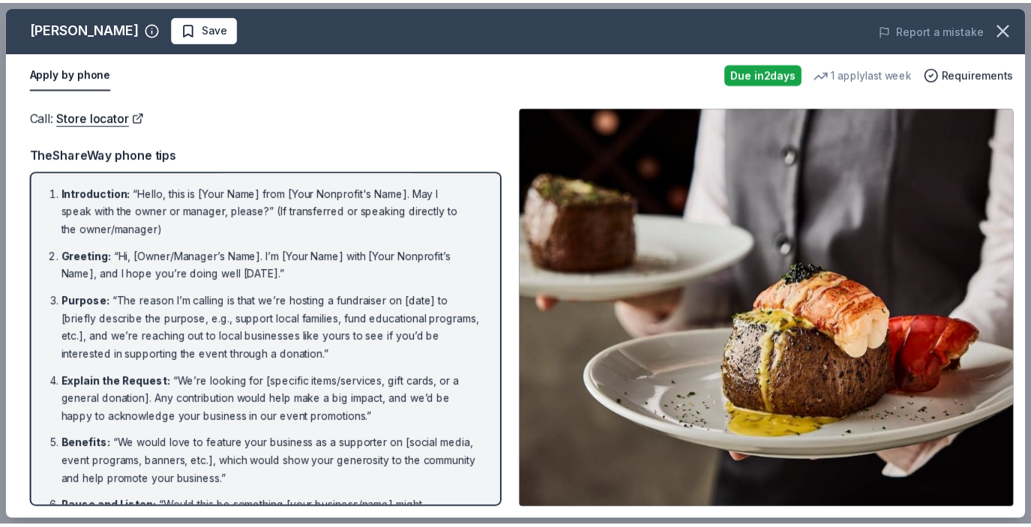
scroll to position [242, 0]
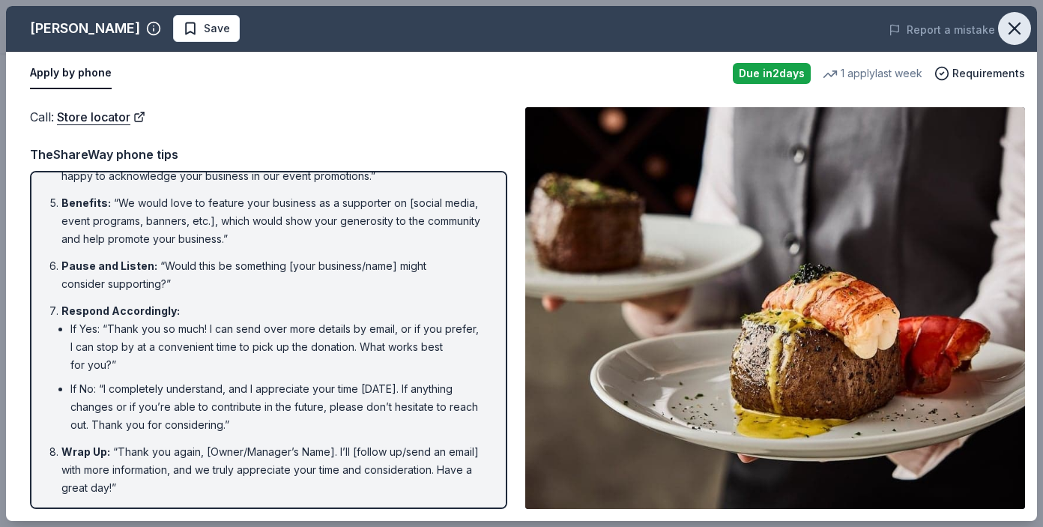
click at [1017, 31] on icon "button" at bounding box center [1015, 28] width 10 height 10
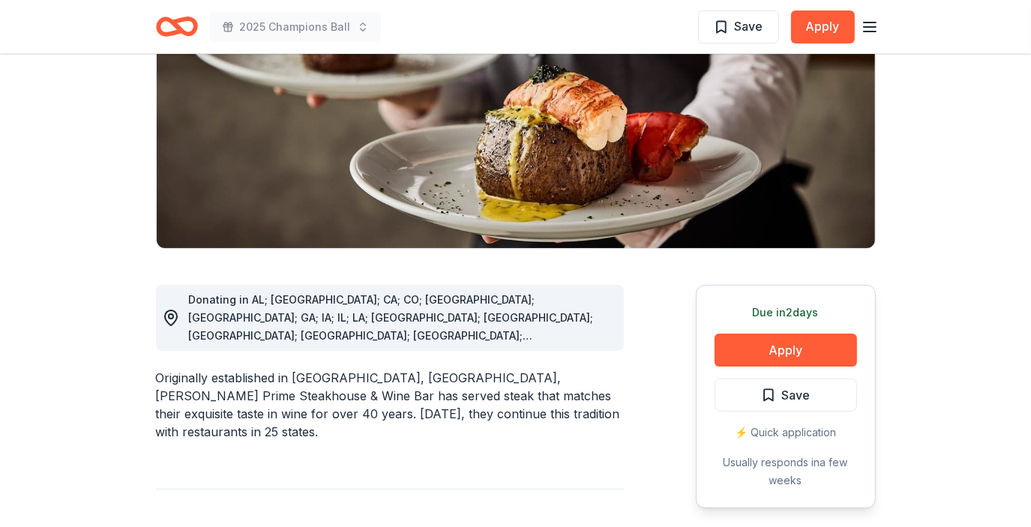
scroll to position [0, 0]
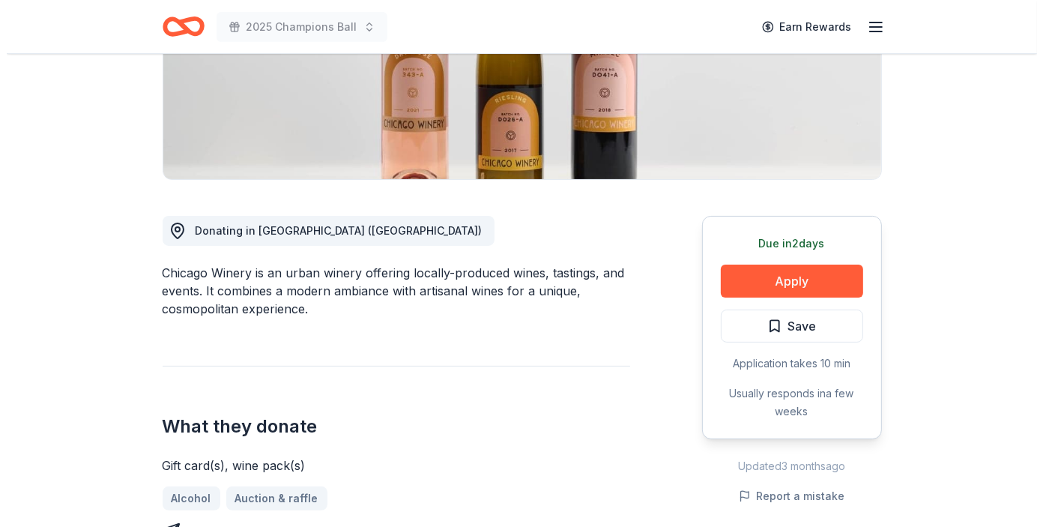
scroll to position [276, 0]
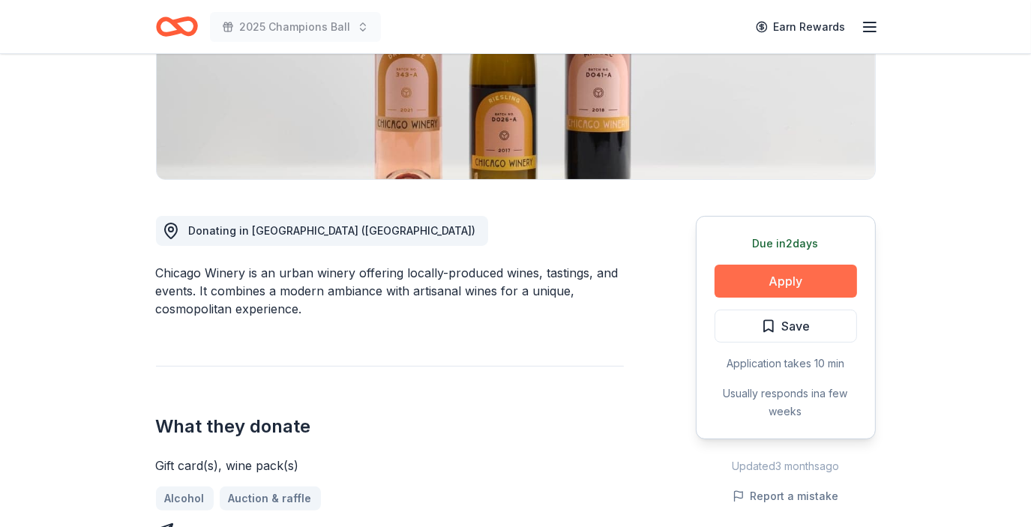
click at [771, 292] on button "Apply" at bounding box center [785, 281] width 142 height 33
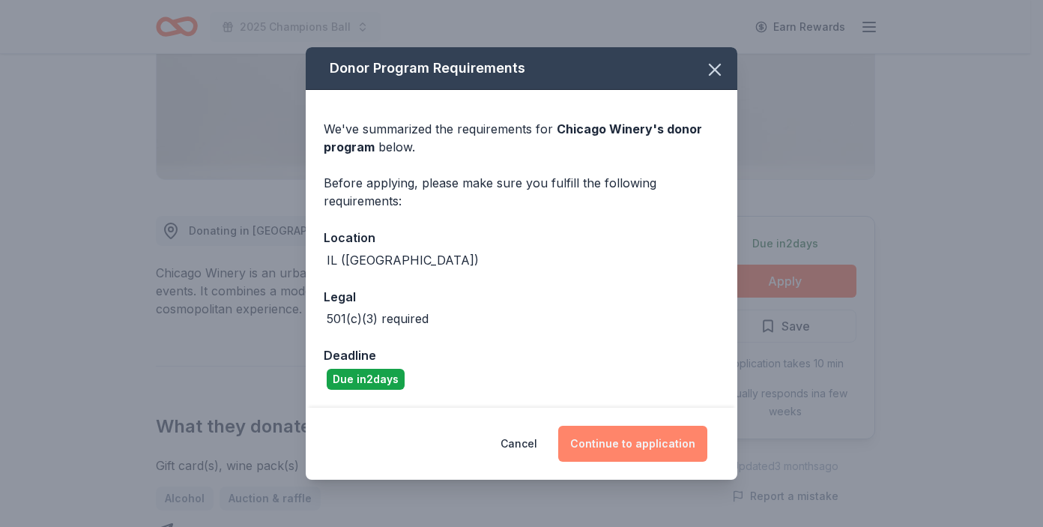
click at [672, 435] on button "Continue to application" at bounding box center [632, 444] width 149 height 36
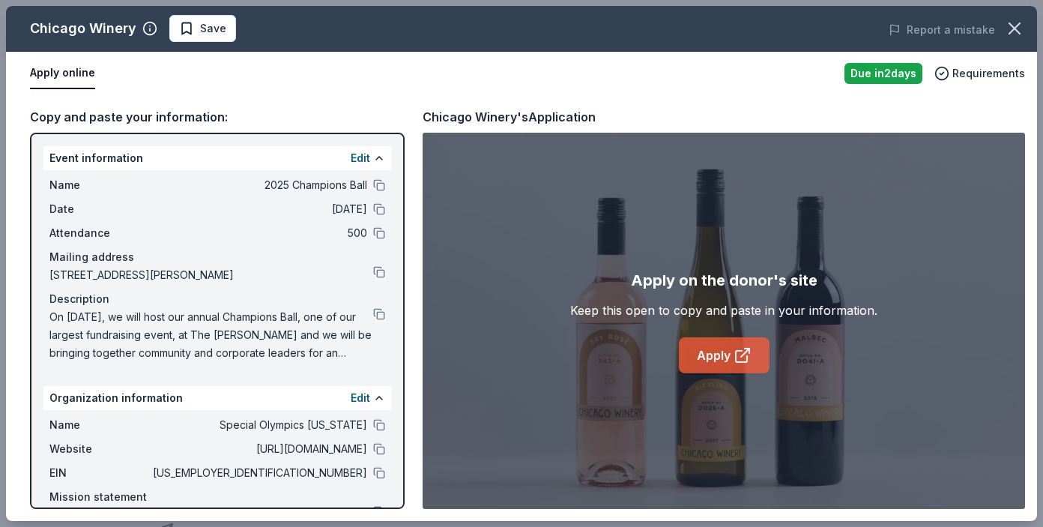
click at [714, 352] on link "Apply" at bounding box center [724, 355] width 91 height 36
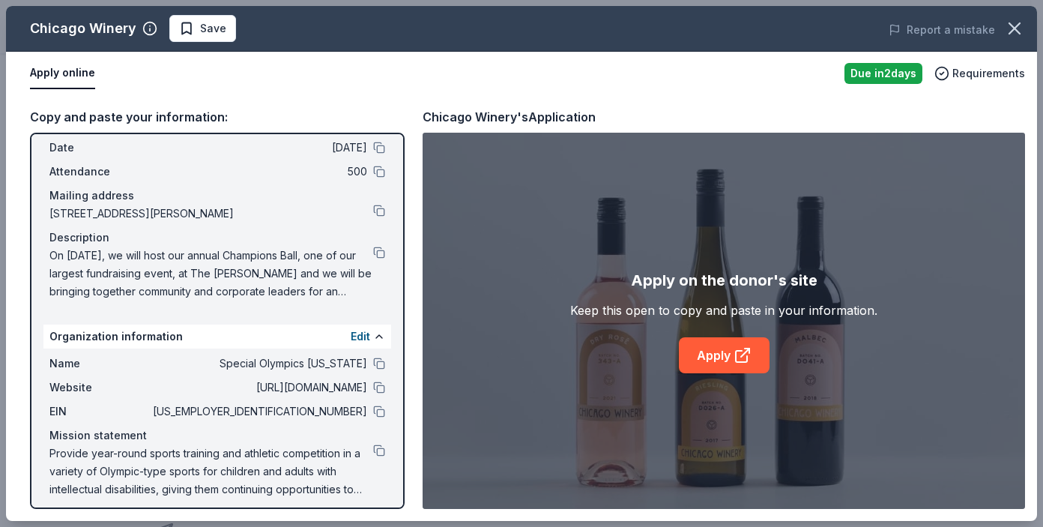
scroll to position [69, 0]
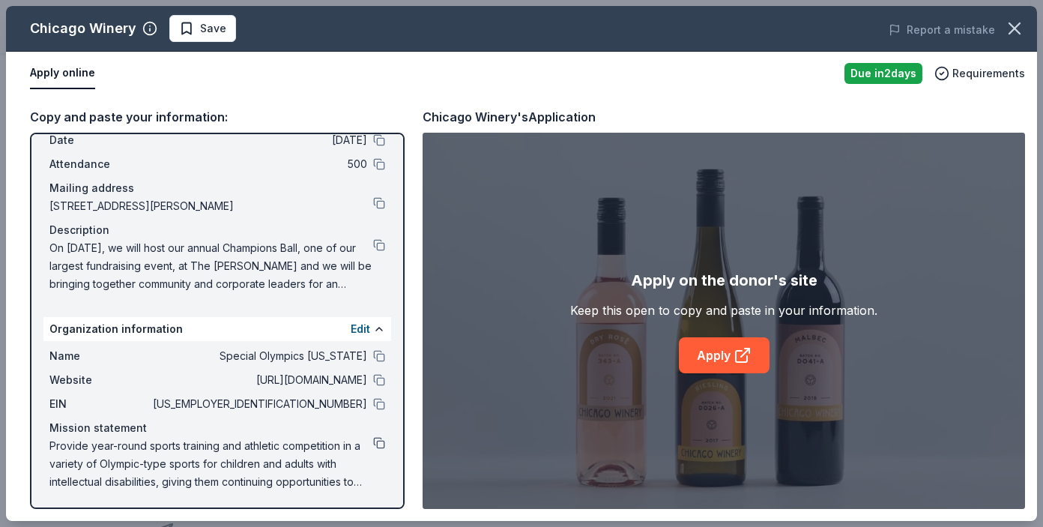
click at [373, 439] on button at bounding box center [379, 443] width 12 height 12
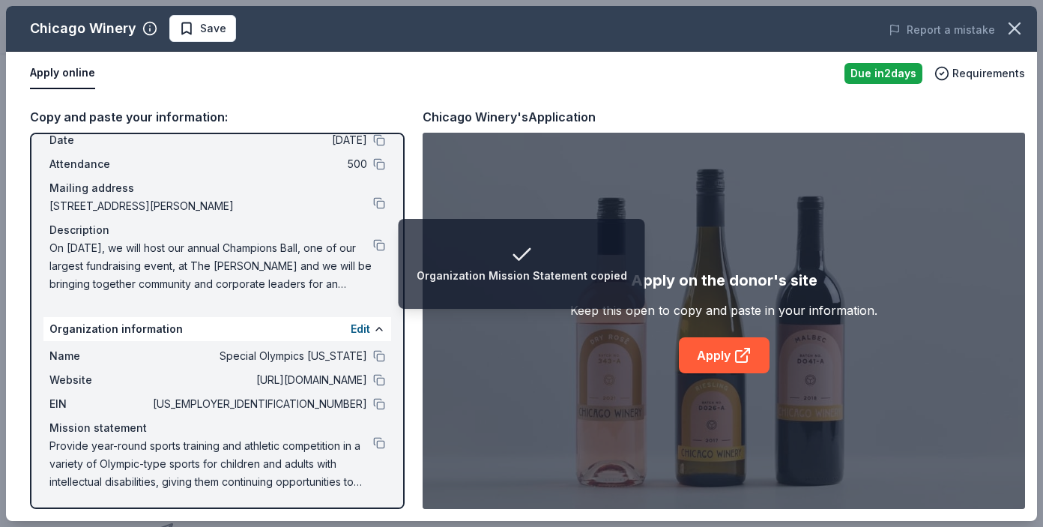
click at [311, 446] on span "Provide year-round sports training and athletic competition in a variety of Oly…" at bounding box center [211, 464] width 324 height 54
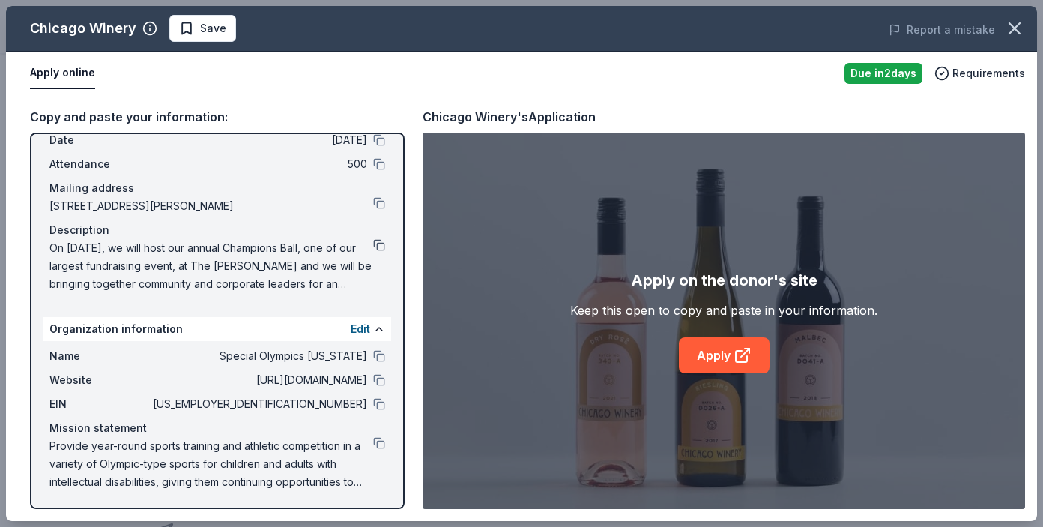
click at [373, 246] on button at bounding box center [379, 245] width 12 height 12
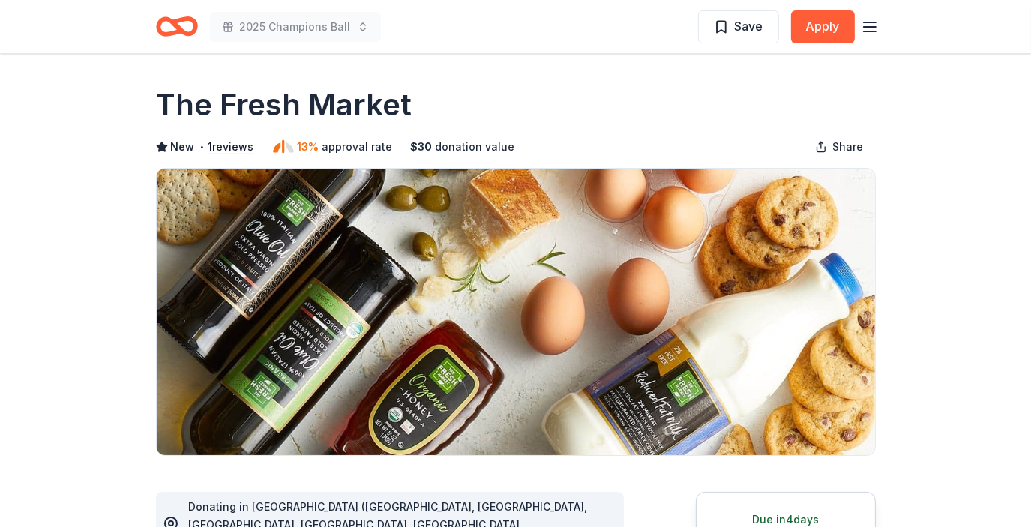
click at [388, 22] on div "2025 Champions Ball Save Apply" at bounding box center [516, 26] width 720 height 35
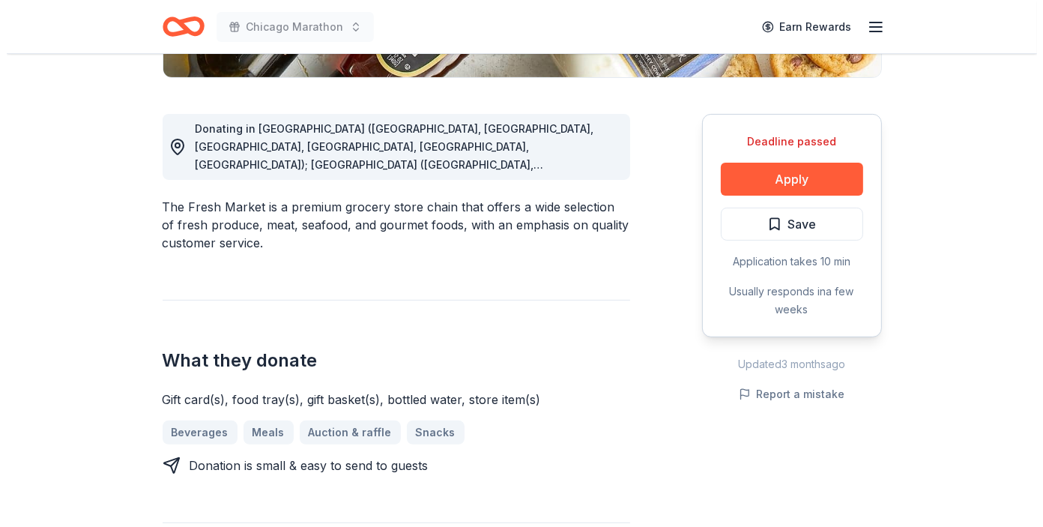
scroll to position [378, 0]
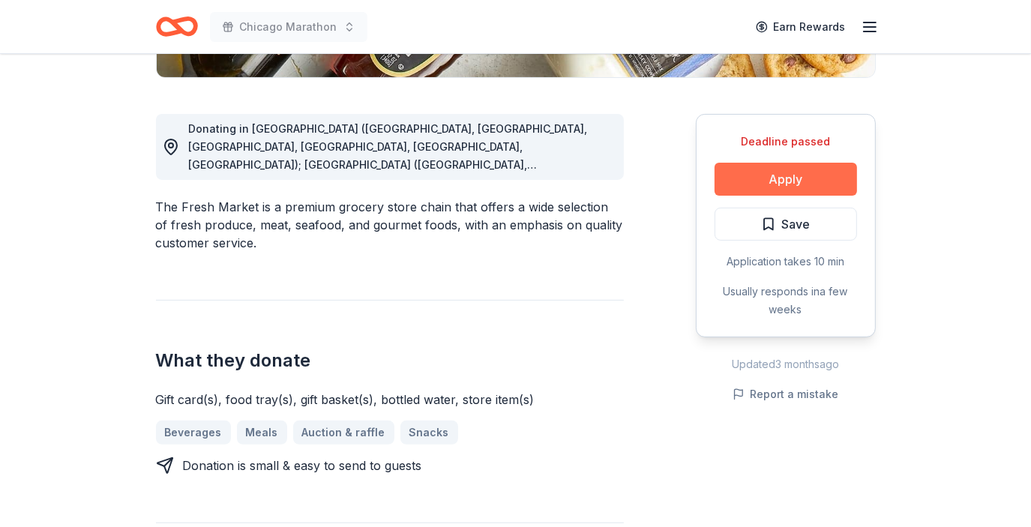
click at [798, 179] on button "Apply" at bounding box center [785, 179] width 142 height 33
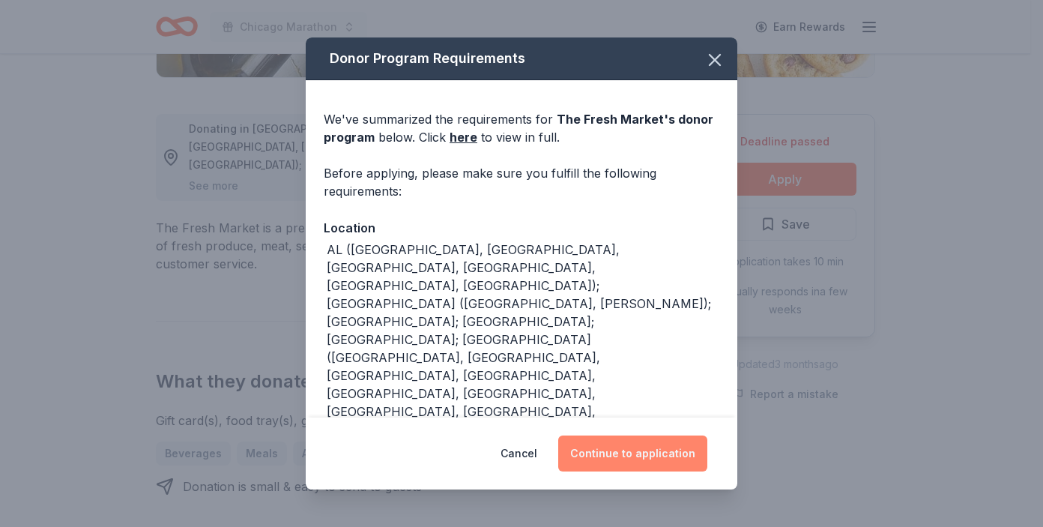
click at [622, 460] on button "Continue to application" at bounding box center [632, 454] width 149 height 36
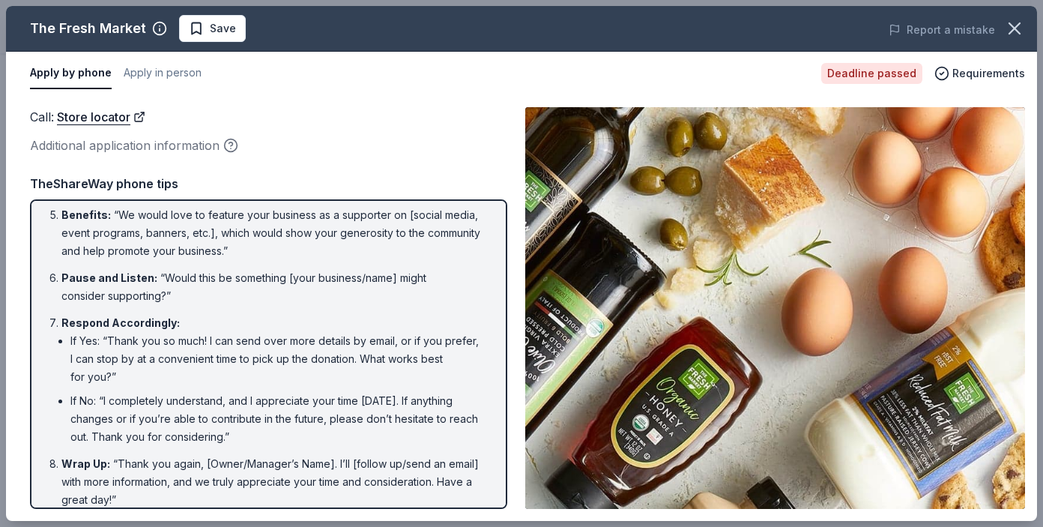
scroll to position [261, 0]
